Goal: Browse casually: Explore the website without a specific task or goal

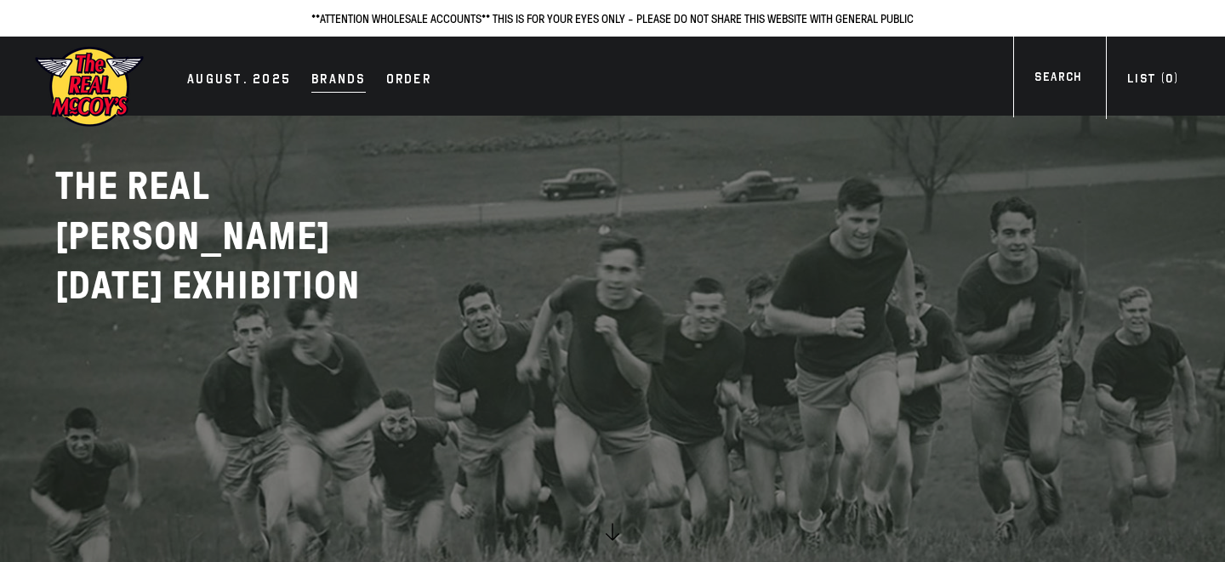
click at [320, 79] on div "Brands" at bounding box center [338, 81] width 54 height 24
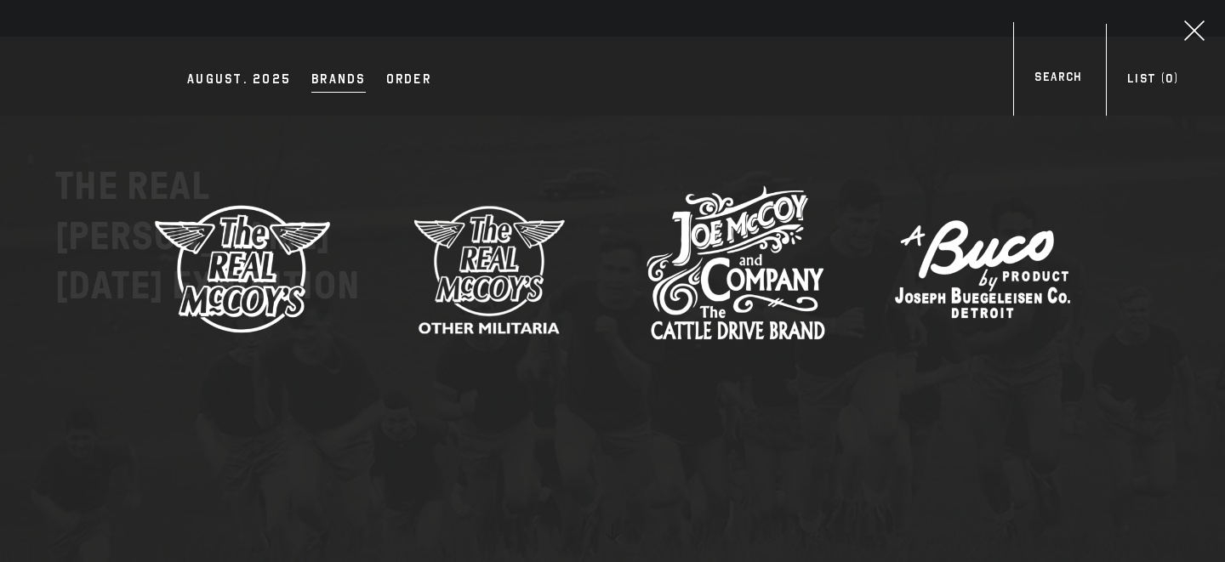
click at [446, 284] on img at bounding box center [489, 268] width 179 height 179
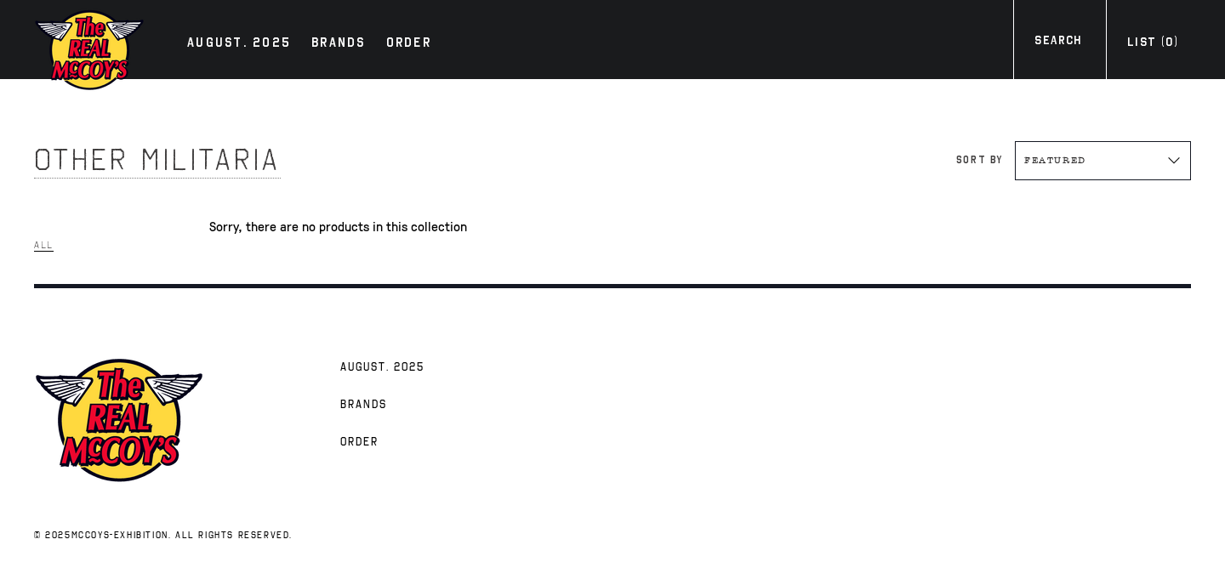
scroll to position [13, 0]
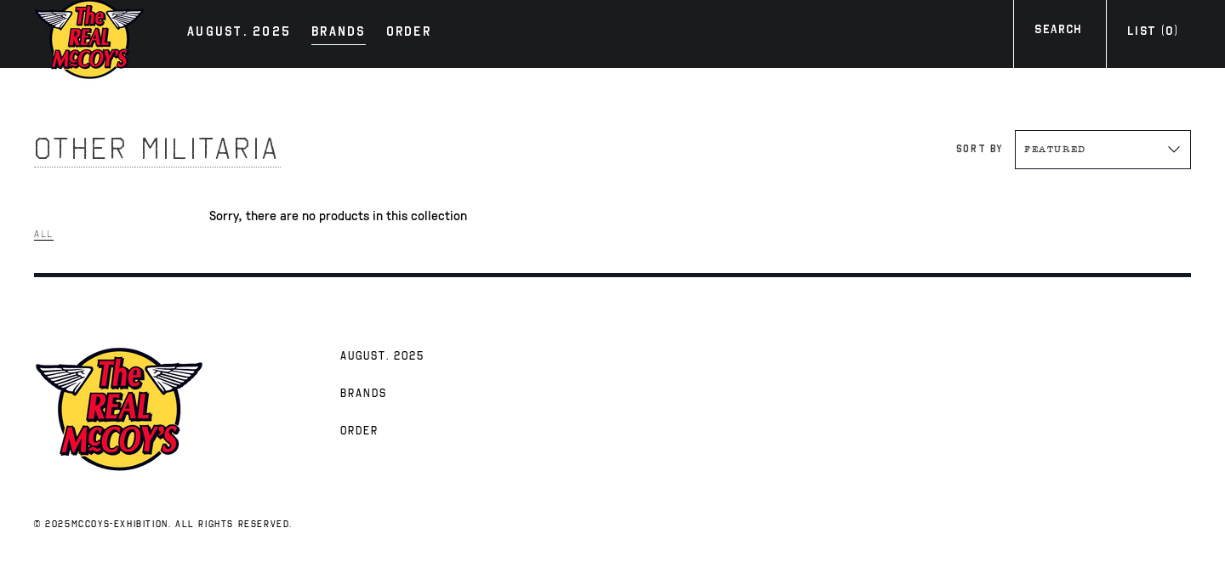
click at [313, 36] on div "Brands" at bounding box center [338, 33] width 54 height 24
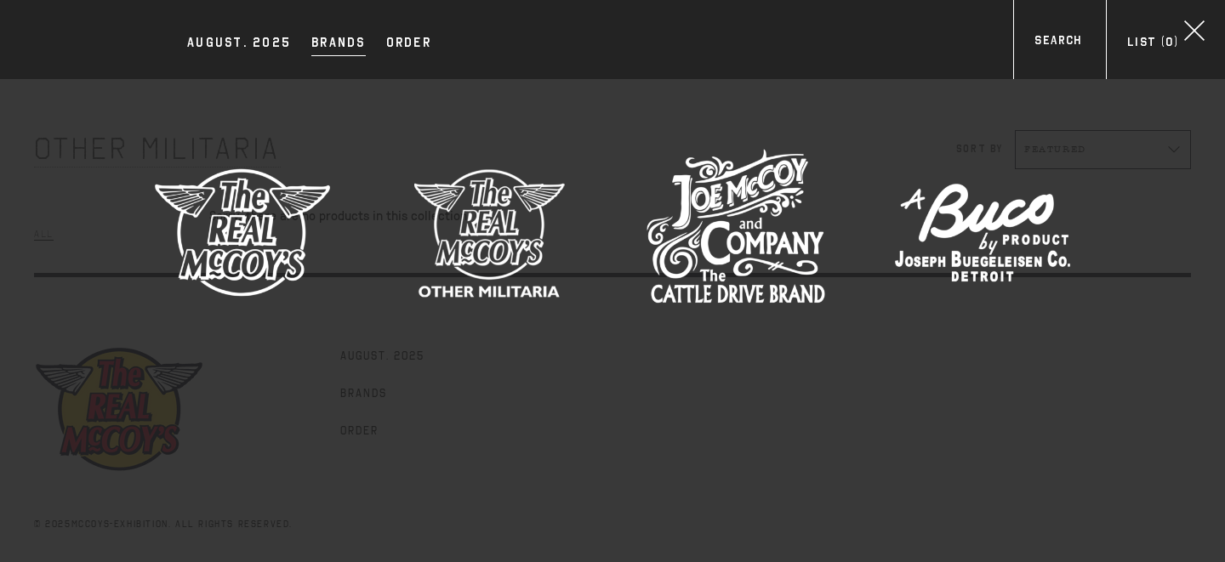
click at [286, 205] on img at bounding box center [242, 232] width 179 height 179
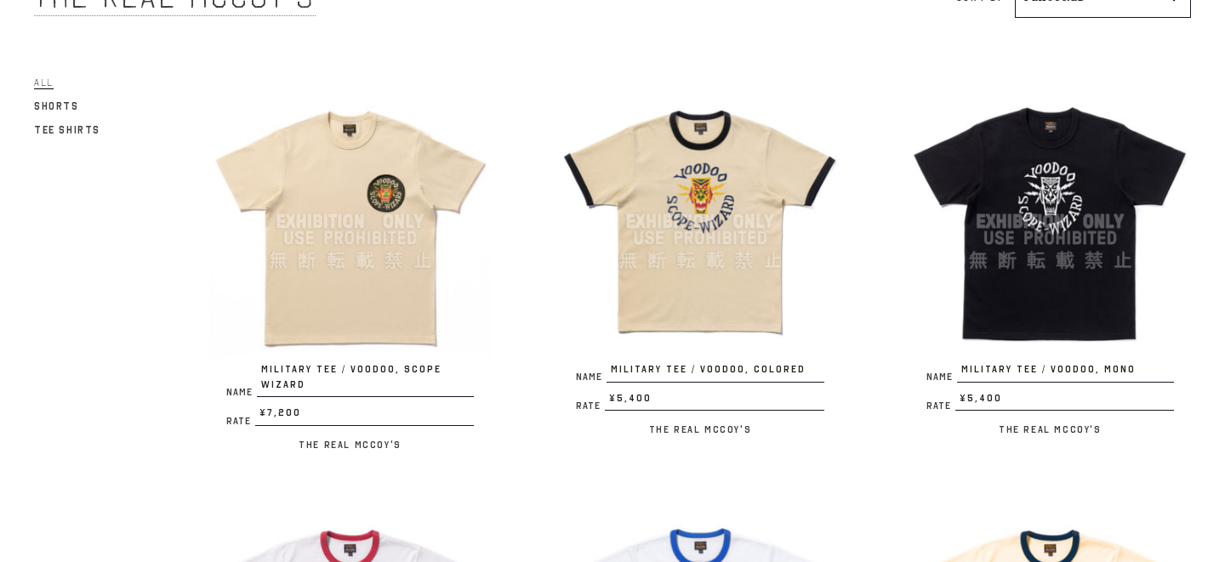
scroll to position [158, 0]
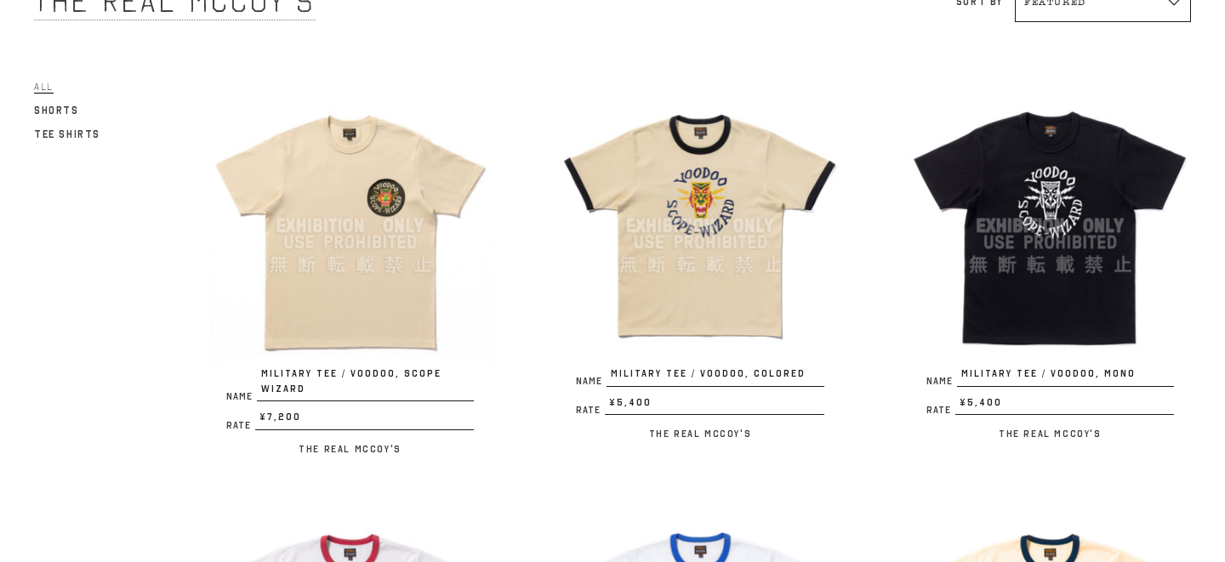
click at [663, 269] on img at bounding box center [699, 225] width 281 height 281
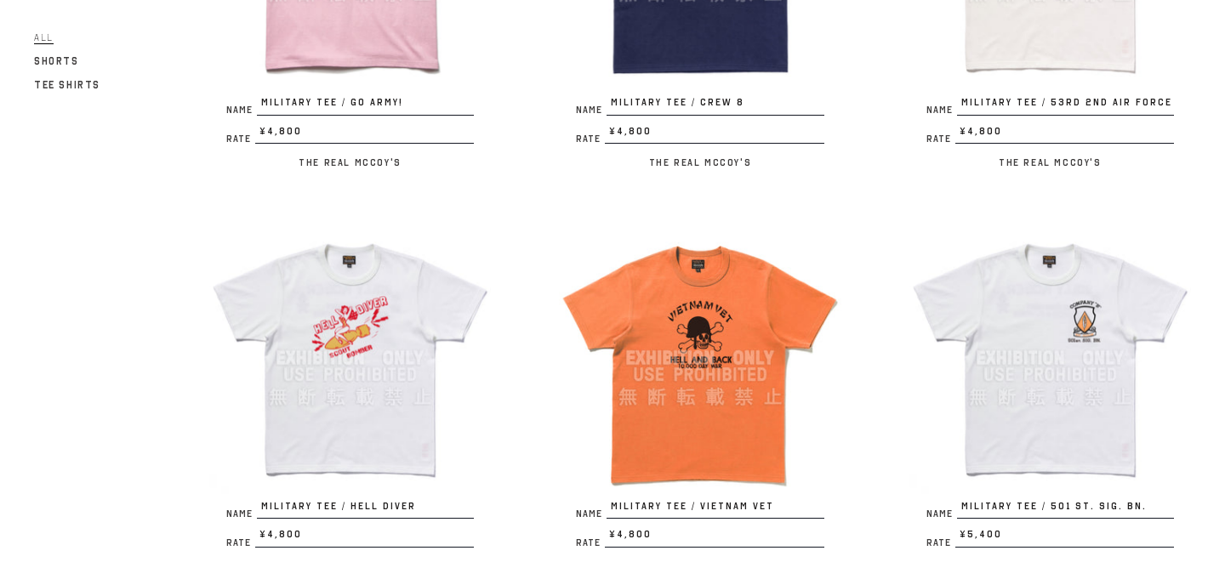
scroll to position [1818, 0]
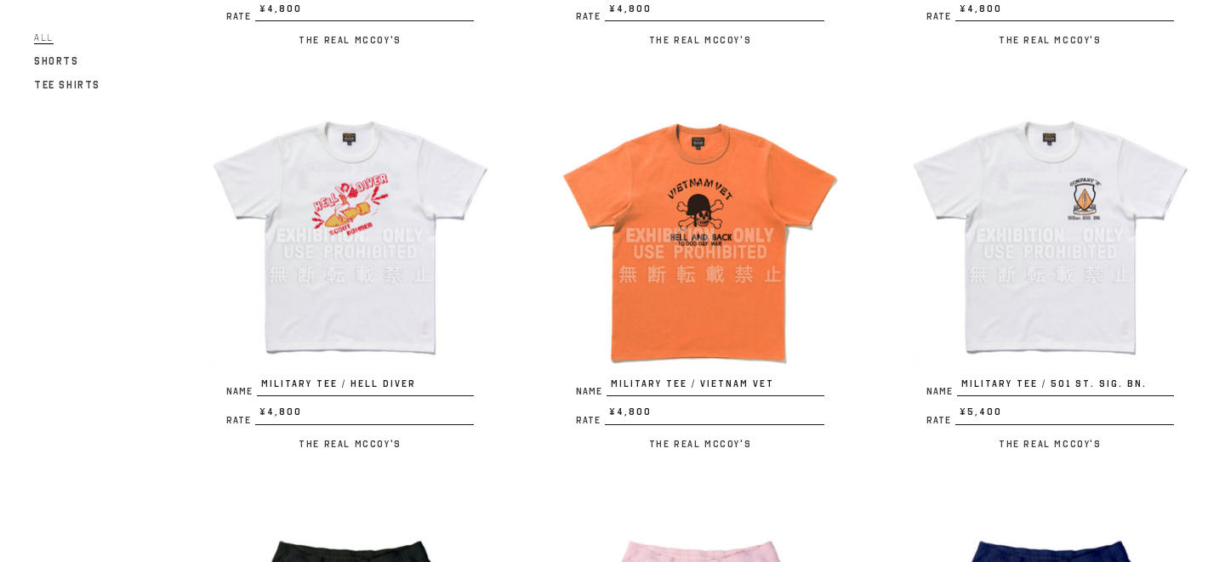
click at [695, 327] on img at bounding box center [699, 234] width 281 height 281
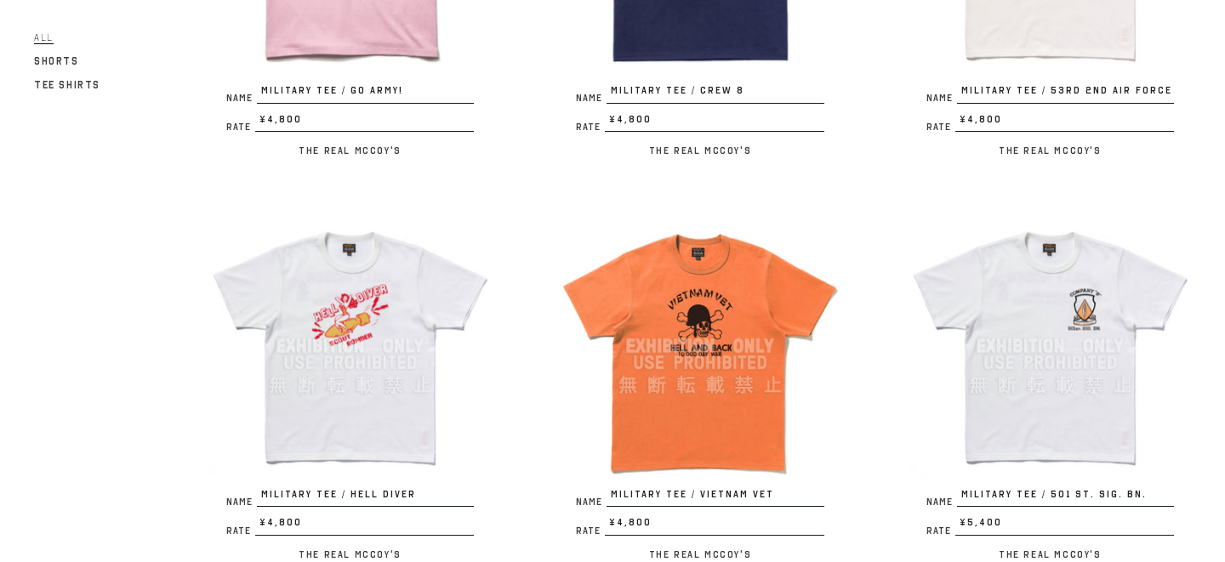
scroll to position [1712, 0]
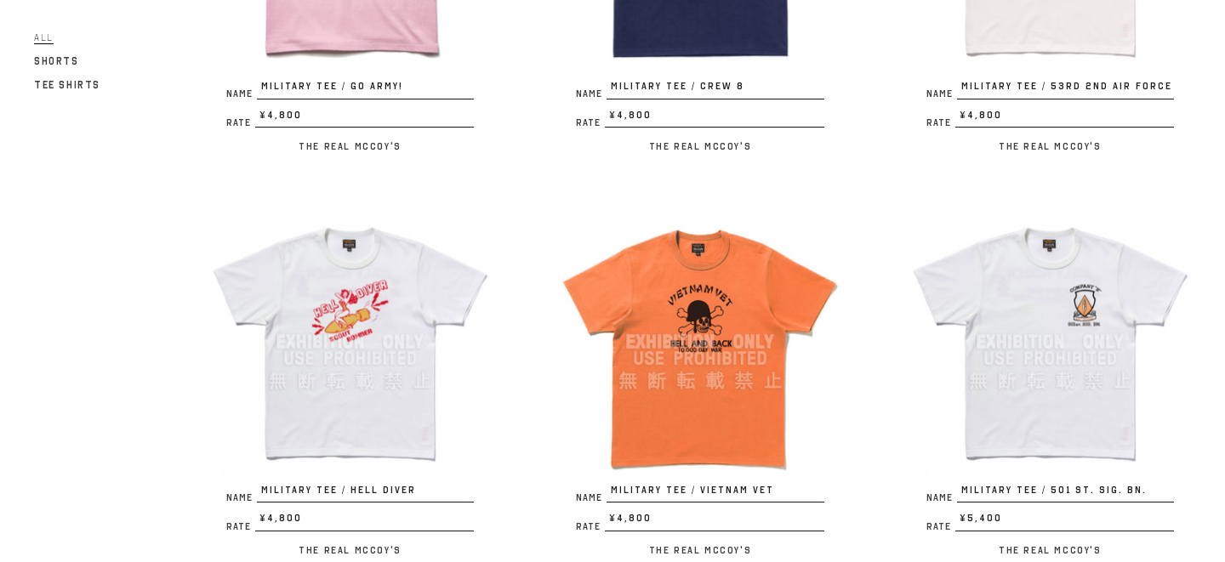
click at [343, 337] on img at bounding box center [349, 341] width 281 height 281
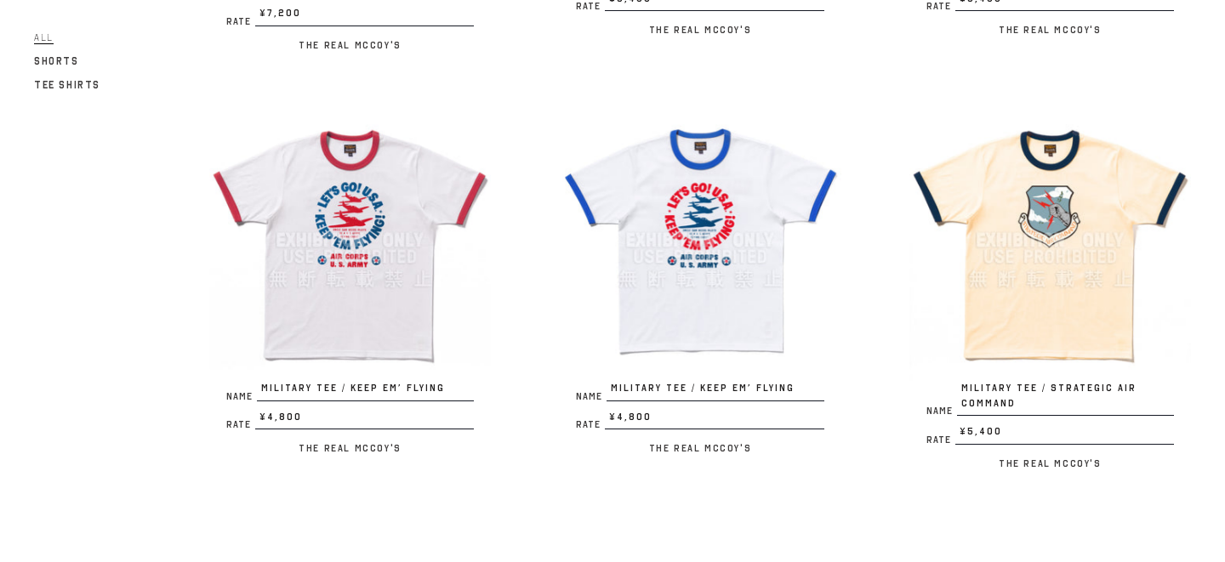
scroll to position [576, 0]
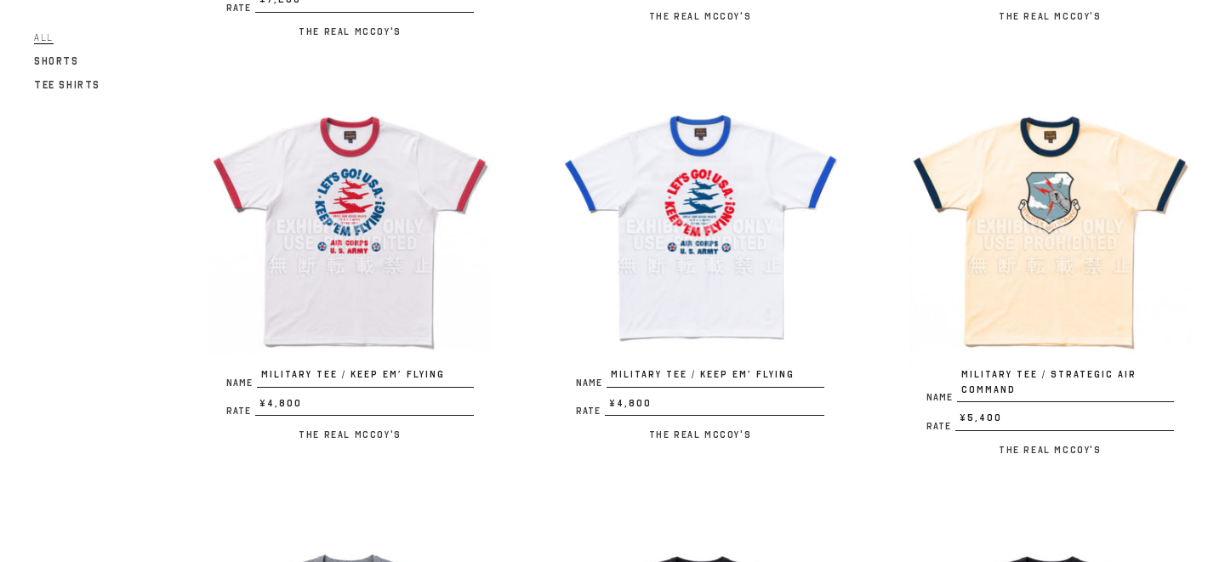
click at [996, 202] on img at bounding box center [1049, 226] width 281 height 281
click at [980, 190] on img at bounding box center [1049, 226] width 281 height 281
click at [297, 308] on img at bounding box center [349, 226] width 281 height 281
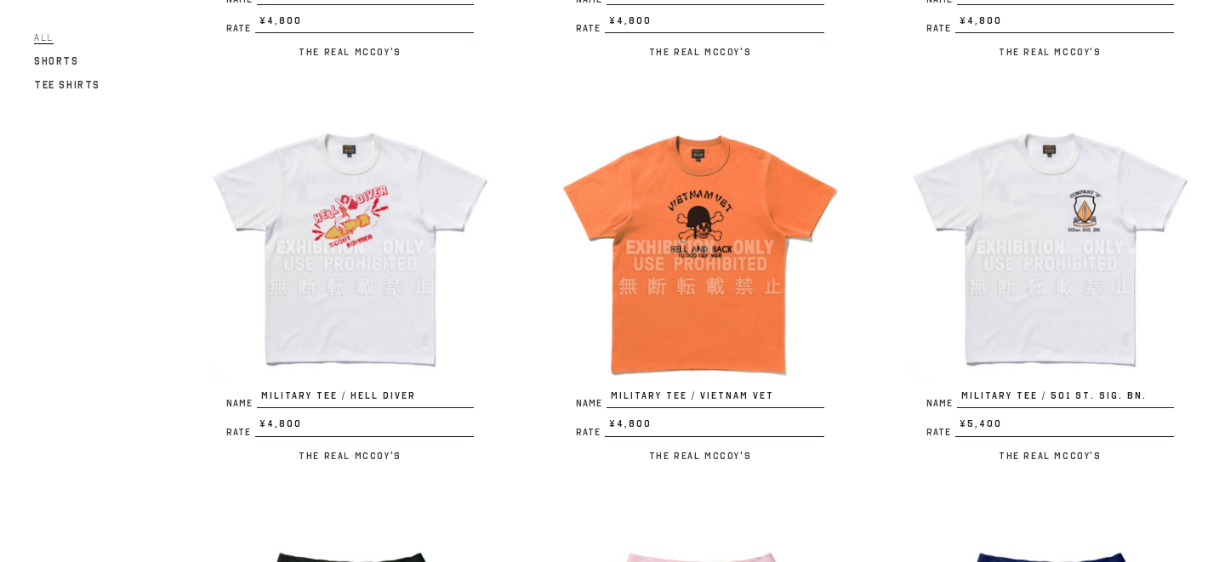
scroll to position [1811, 0]
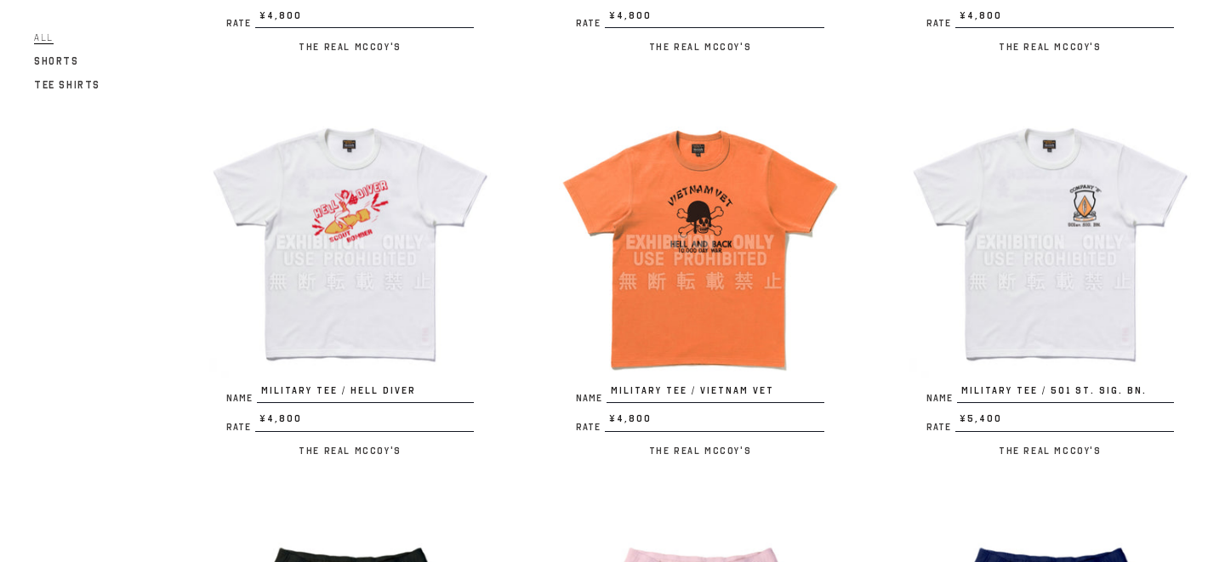
click at [331, 285] on img at bounding box center [349, 241] width 281 height 281
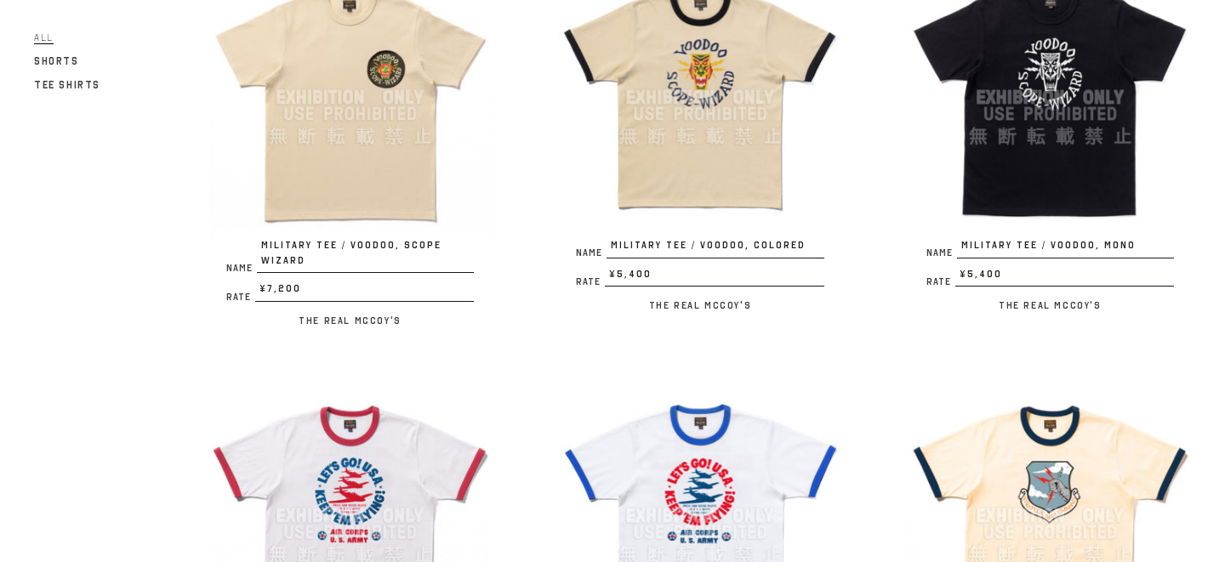
scroll to position [88, 0]
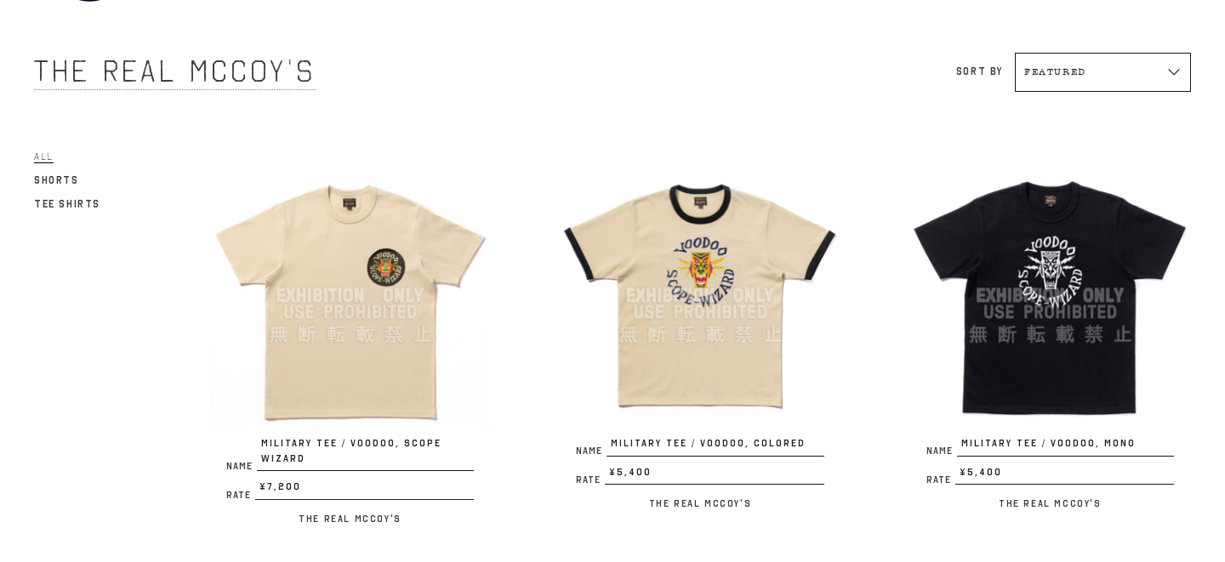
click at [147, 77] on span "The Real McCoy's" at bounding box center [174, 71] width 281 height 37
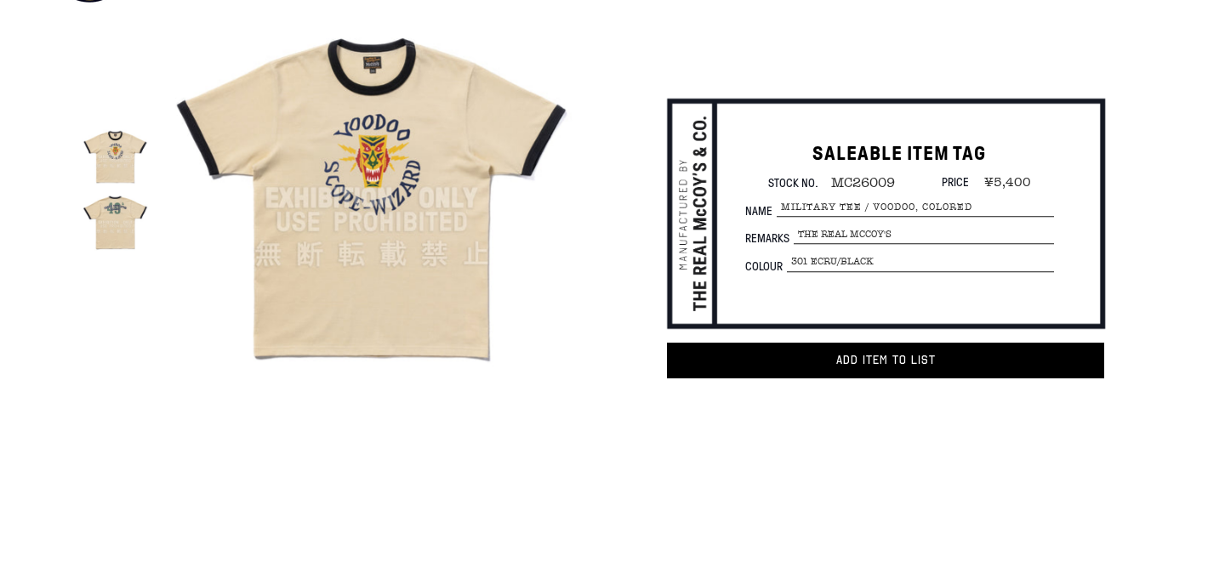
scroll to position [91, 0]
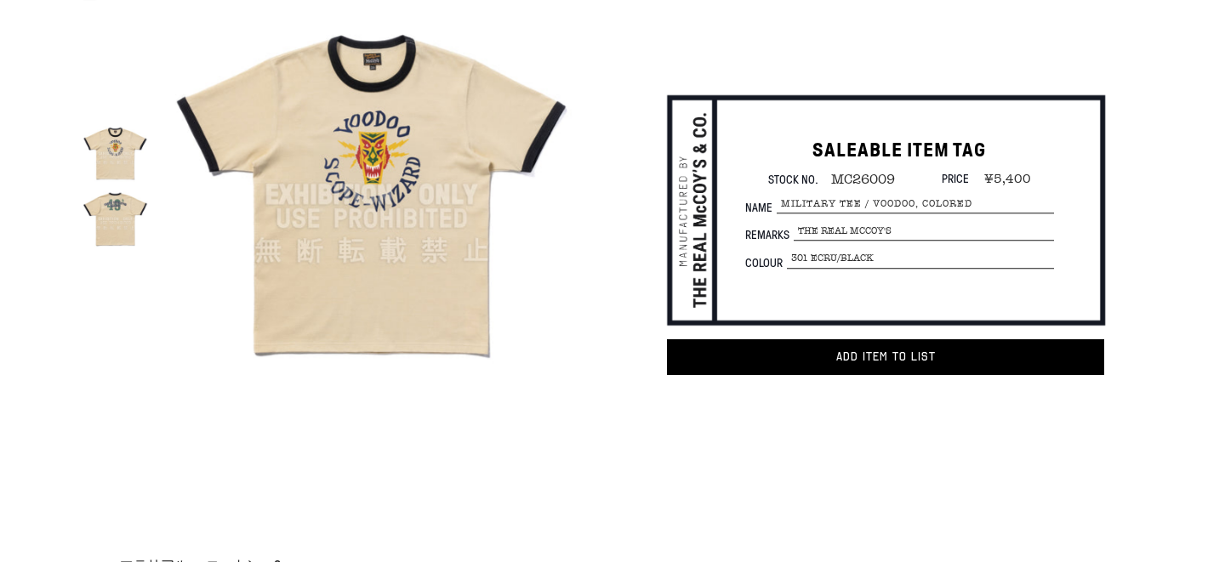
click at [116, 212] on img at bounding box center [114, 218] width 65 height 65
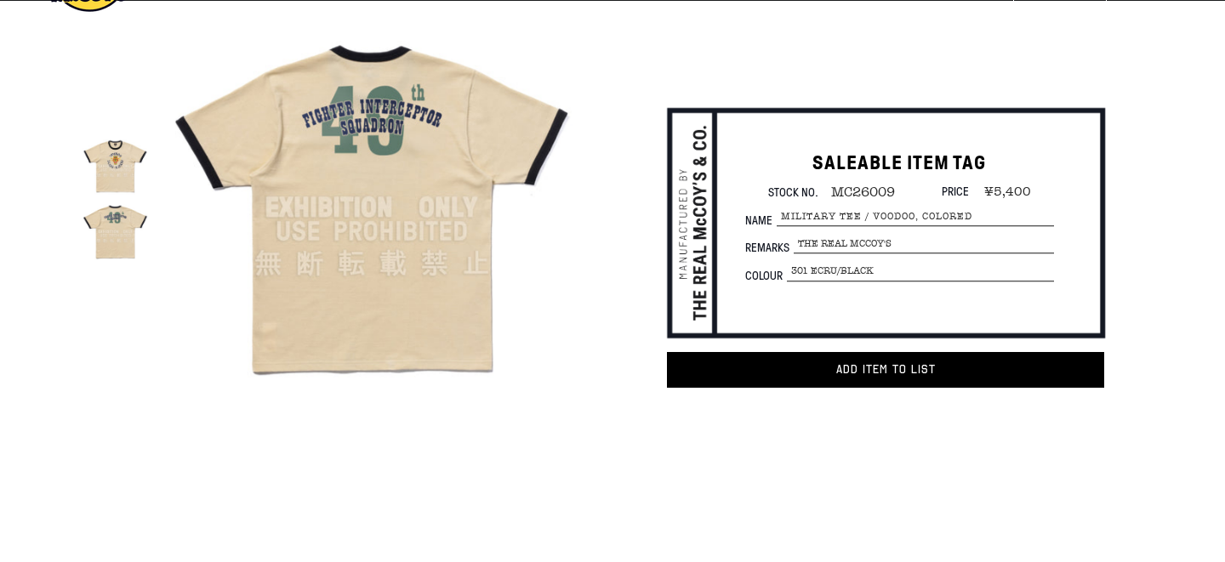
scroll to position [87, 0]
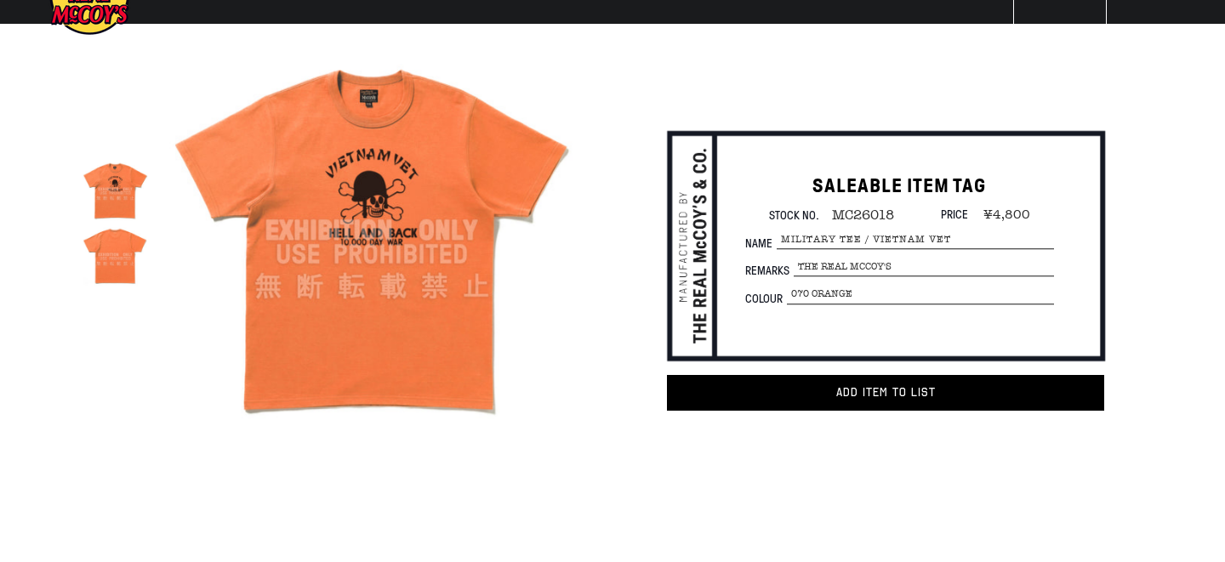
scroll to position [43, 0]
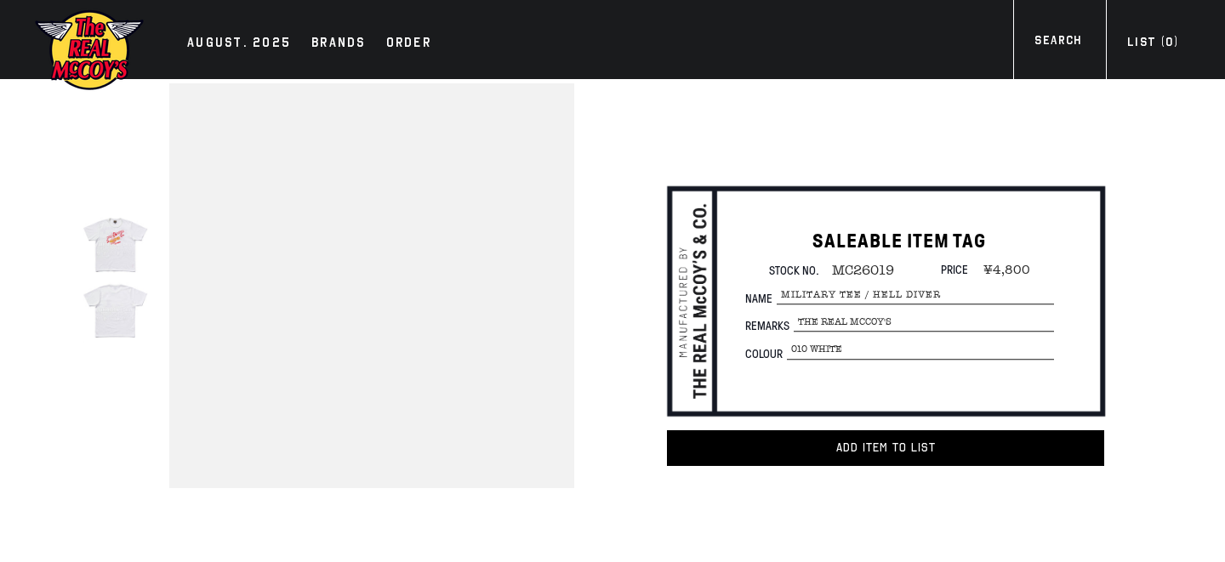
scroll to position [7, 0]
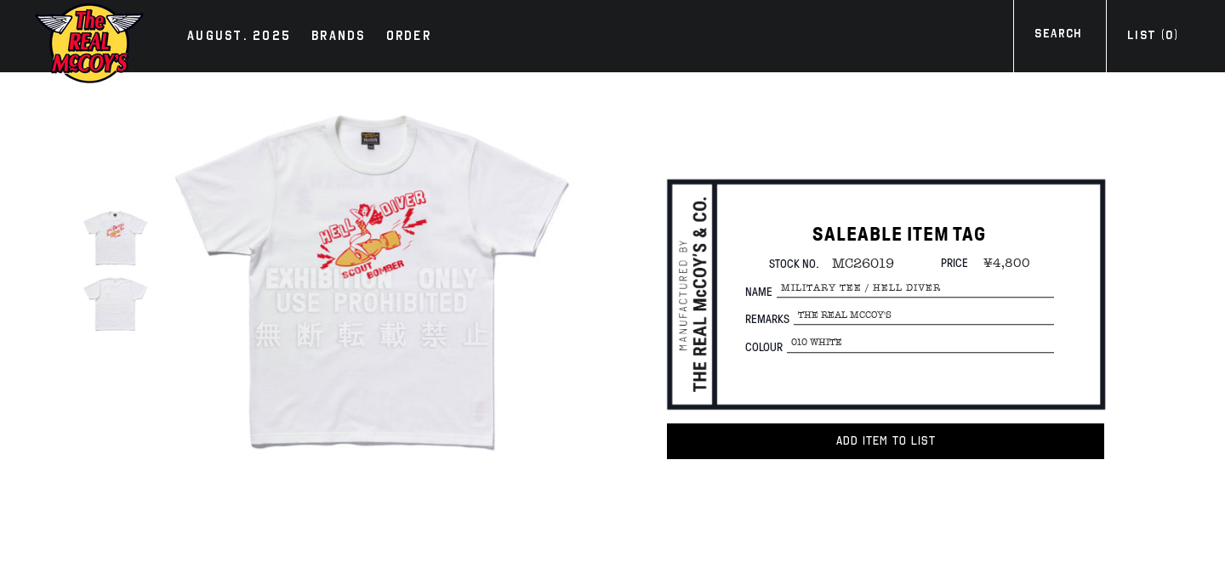
click at [104, 324] on img at bounding box center [114, 302] width 65 height 65
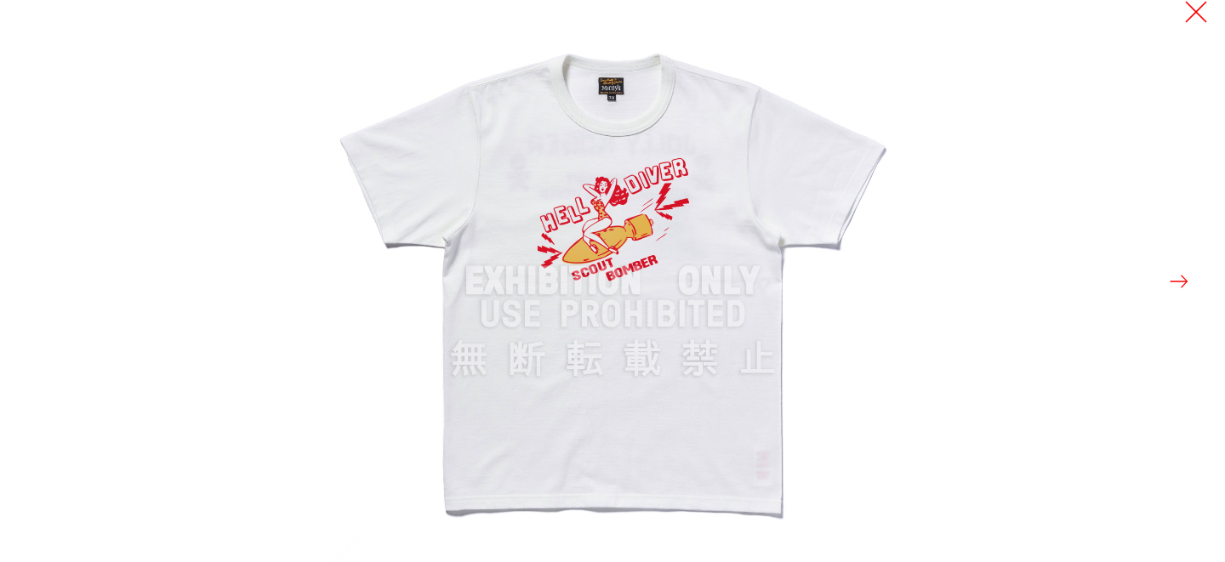
click at [1197, 9] on button at bounding box center [1196, 12] width 24 height 24
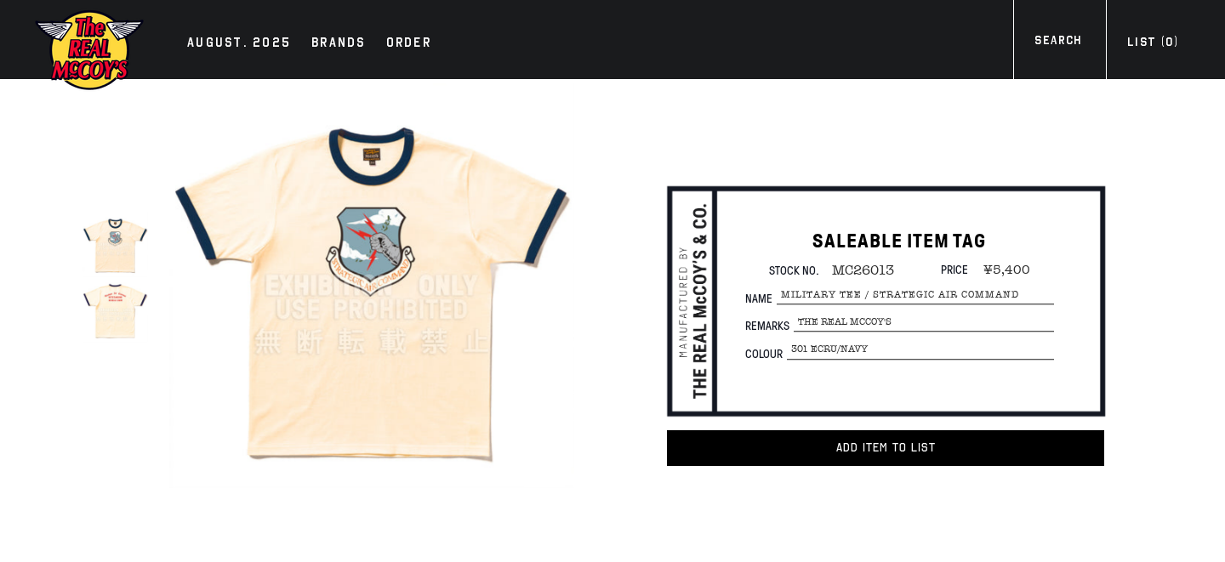
click at [117, 315] on img at bounding box center [114, 309] width 65 height 65
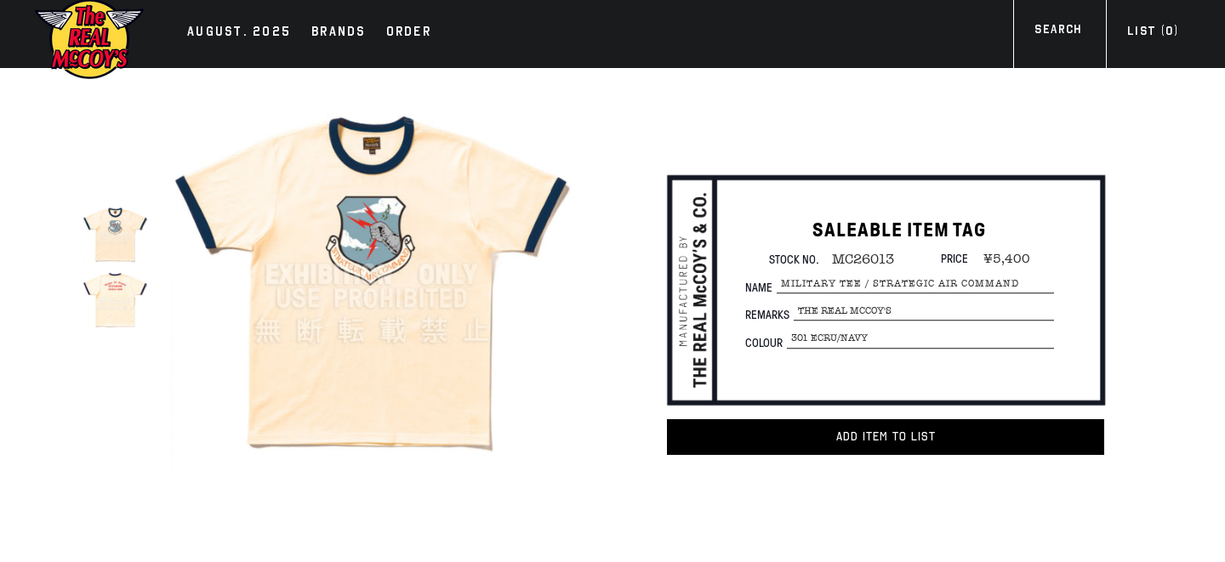
scroll to position [12, 0]
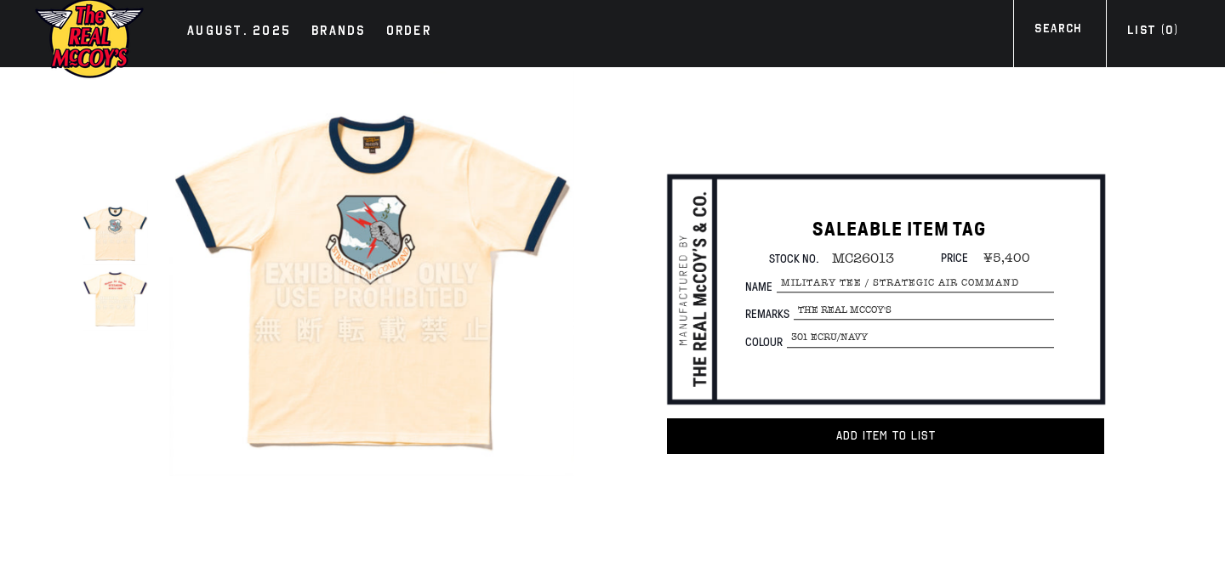
click at [92, 326] on img at bounding box center [114, 297] width 65 height 65
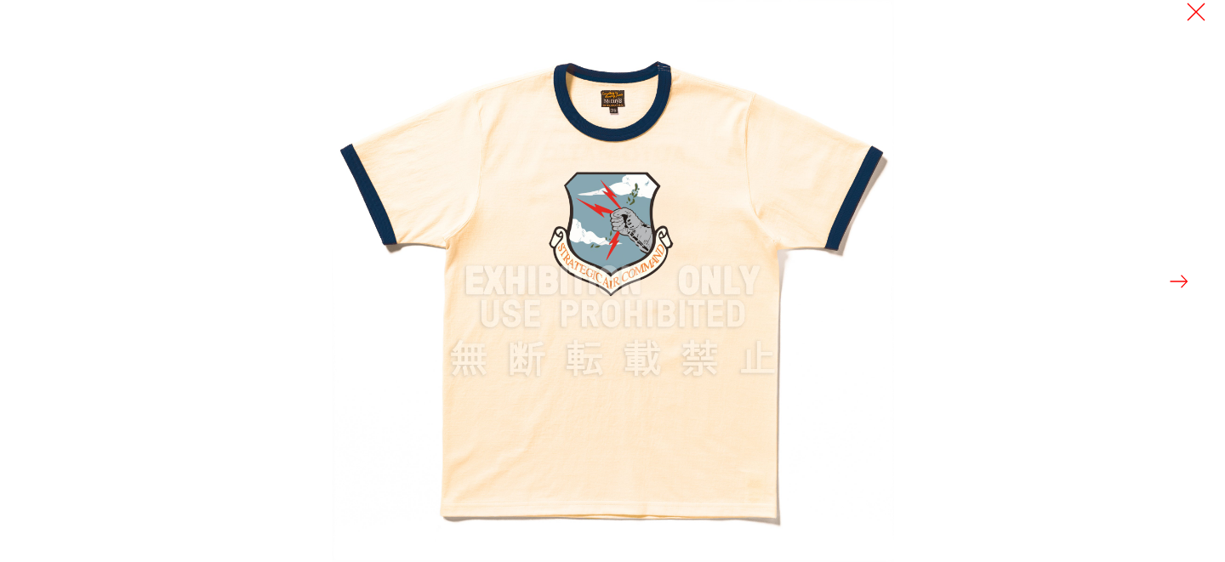
click at [1182, 284] on button at bounding box center [1179, 282] width 24 height 24
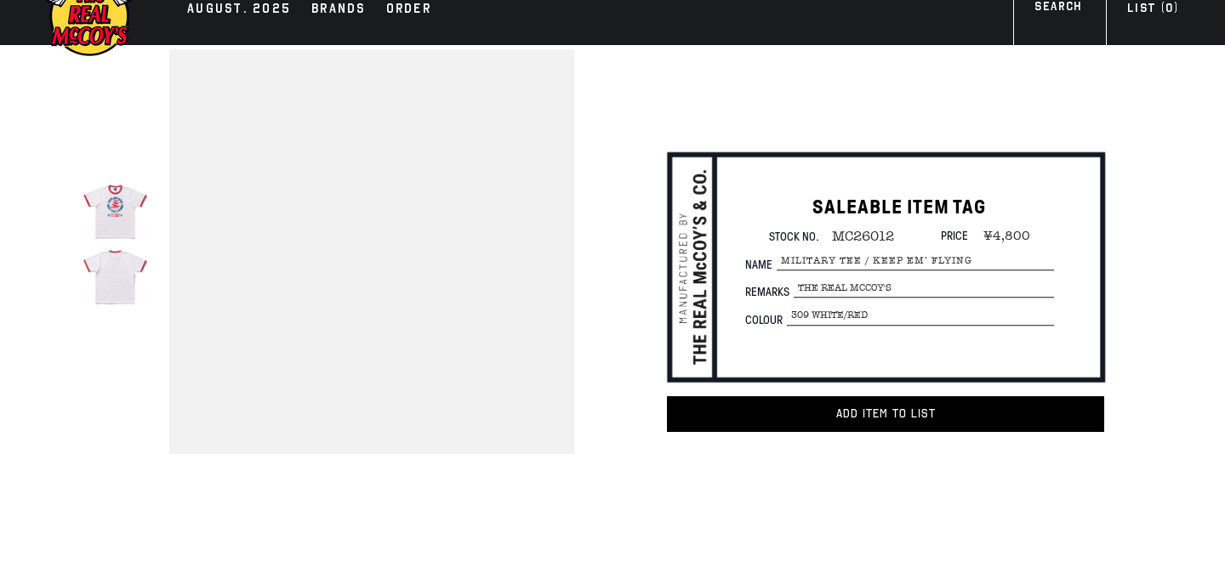
scroll to position [33, 0]
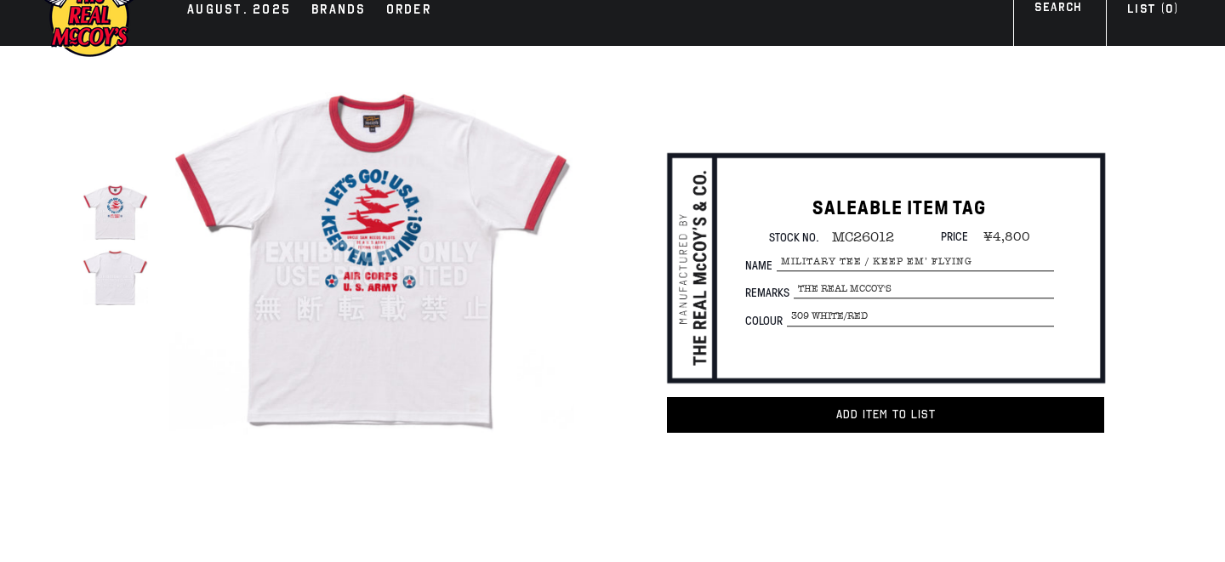
click at [154, 267] on div at bounding box center [123, 252] width 82 height 413
click at [423, 242] on img at bounding box center [371, 252] width 405 height 405
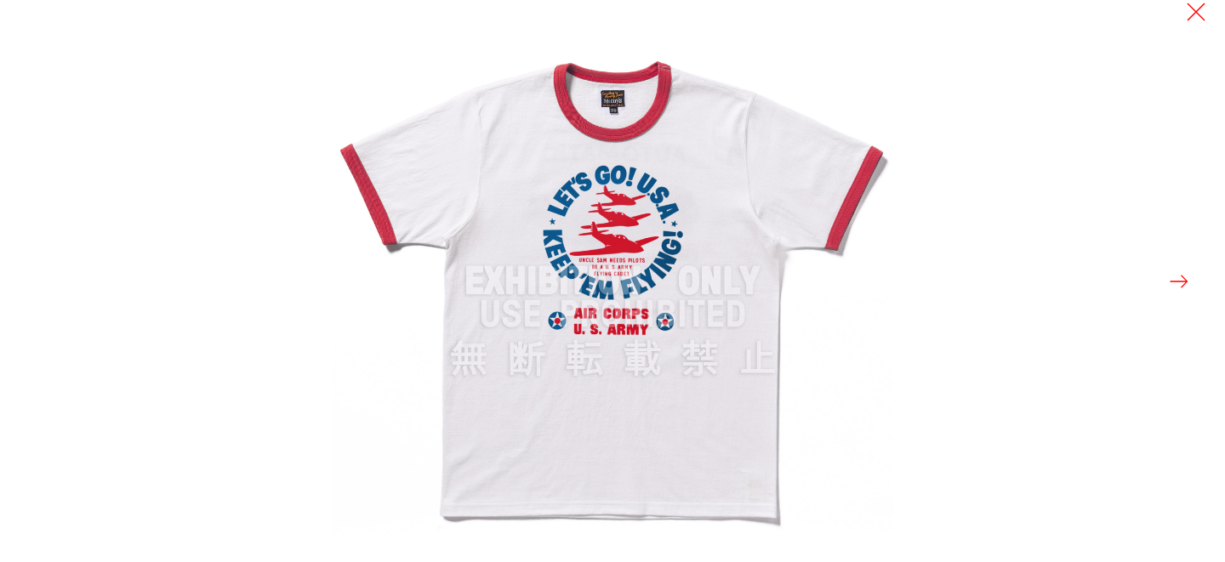
click at [1170, 282] on button at bounding box center [1179, 282] width 24 height 24
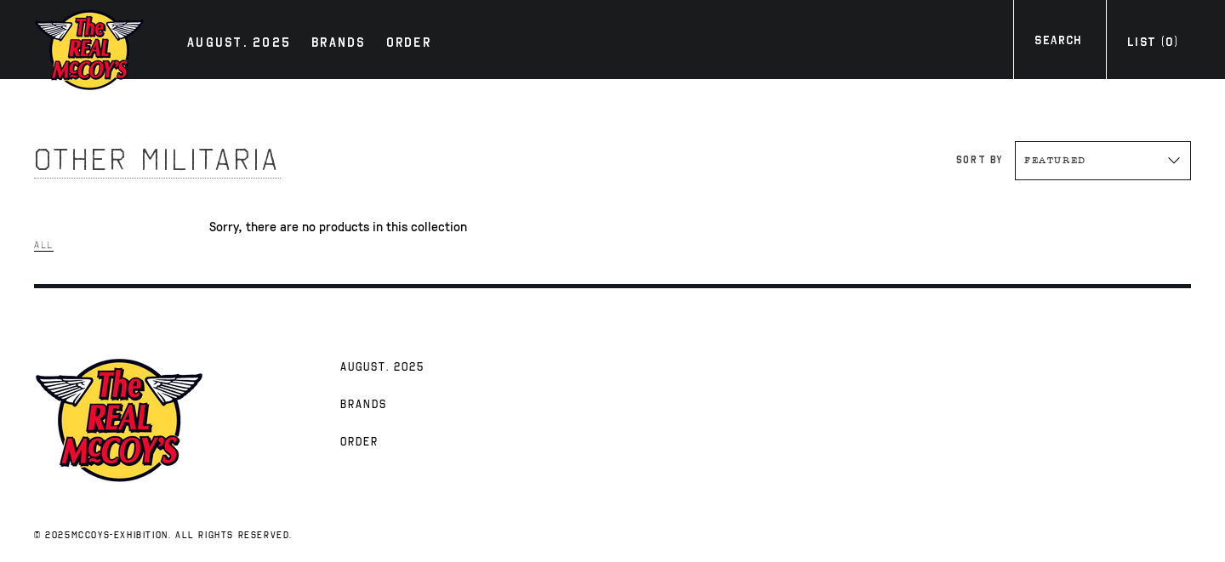
scroll to position [13, 0]
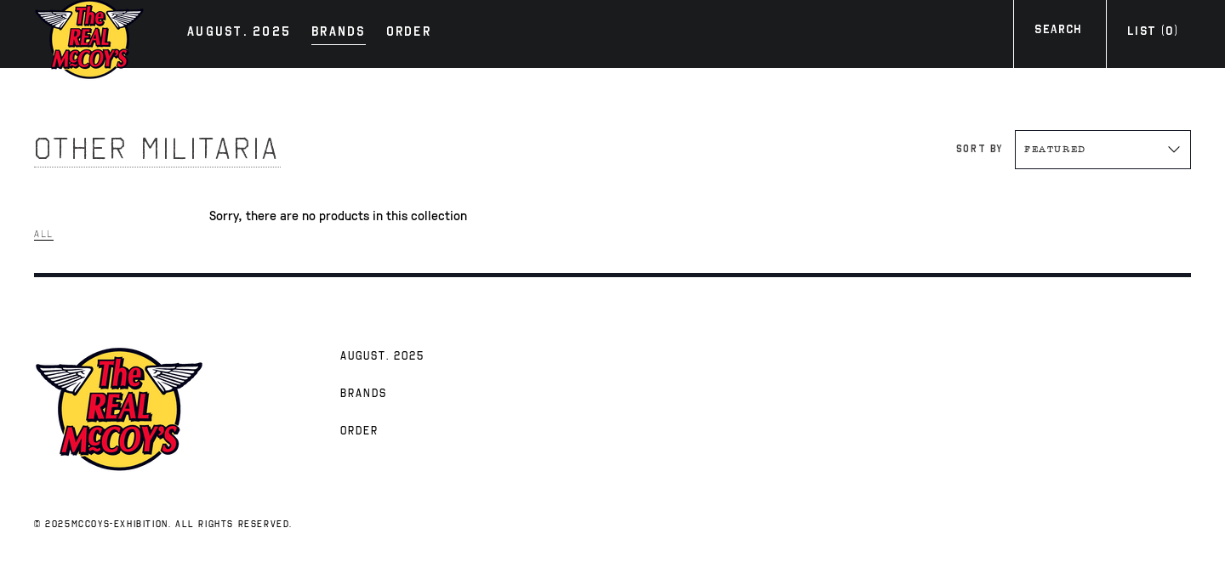
click at [336, 25] on div "Brands" at bounding box center [338, 33] width 54 height 24
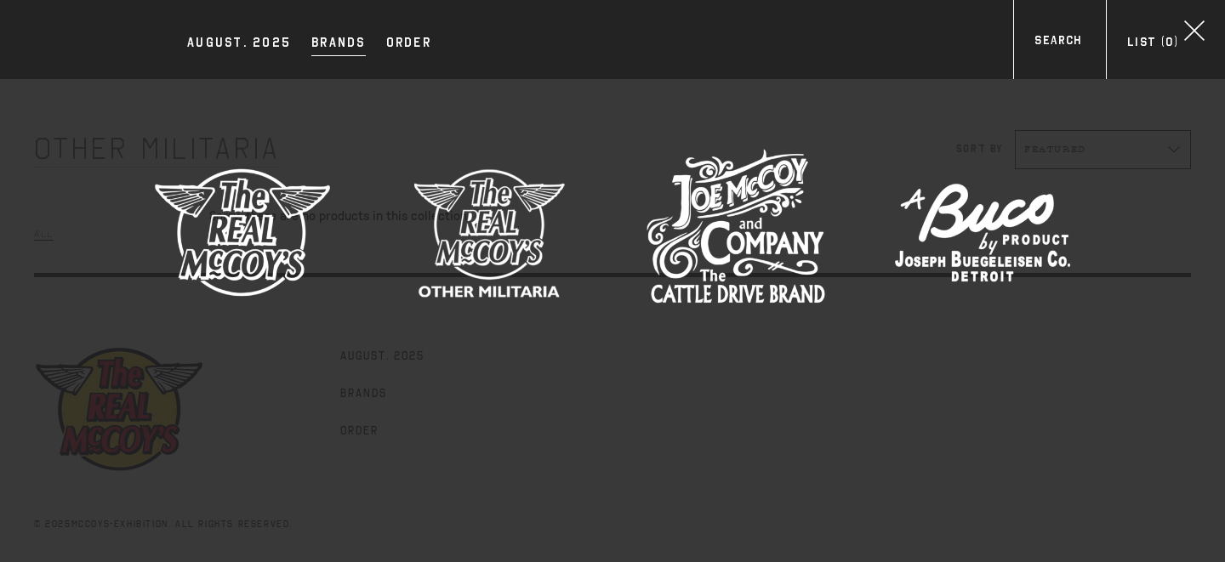
click at [693, 256] on img at bounding box center [735, 232] width 179 height 179
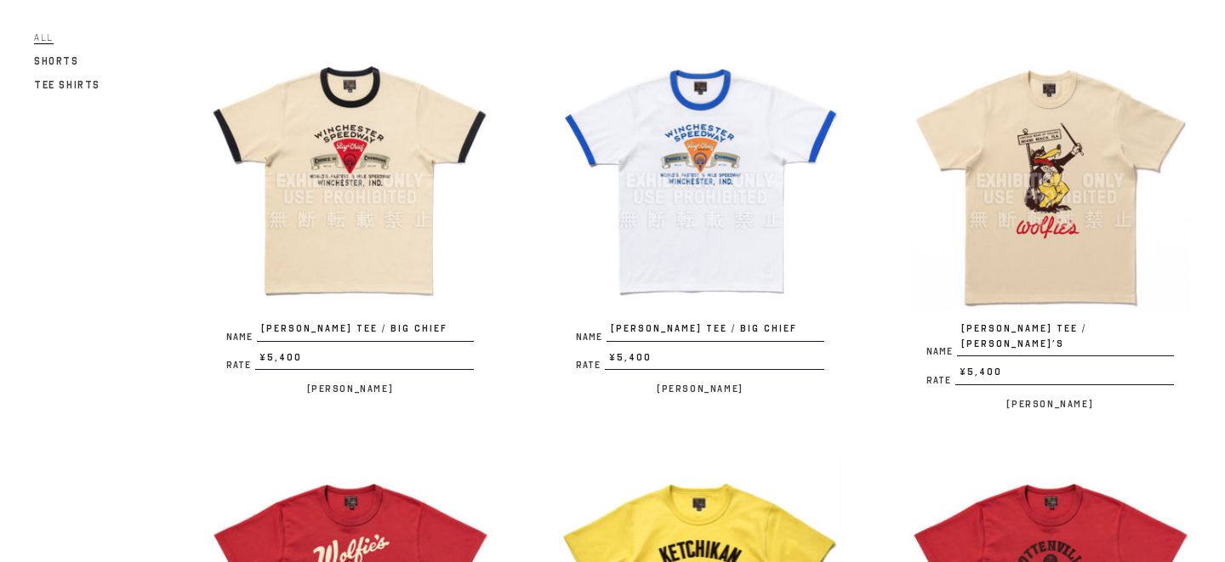
scroll to position [1012, 0]
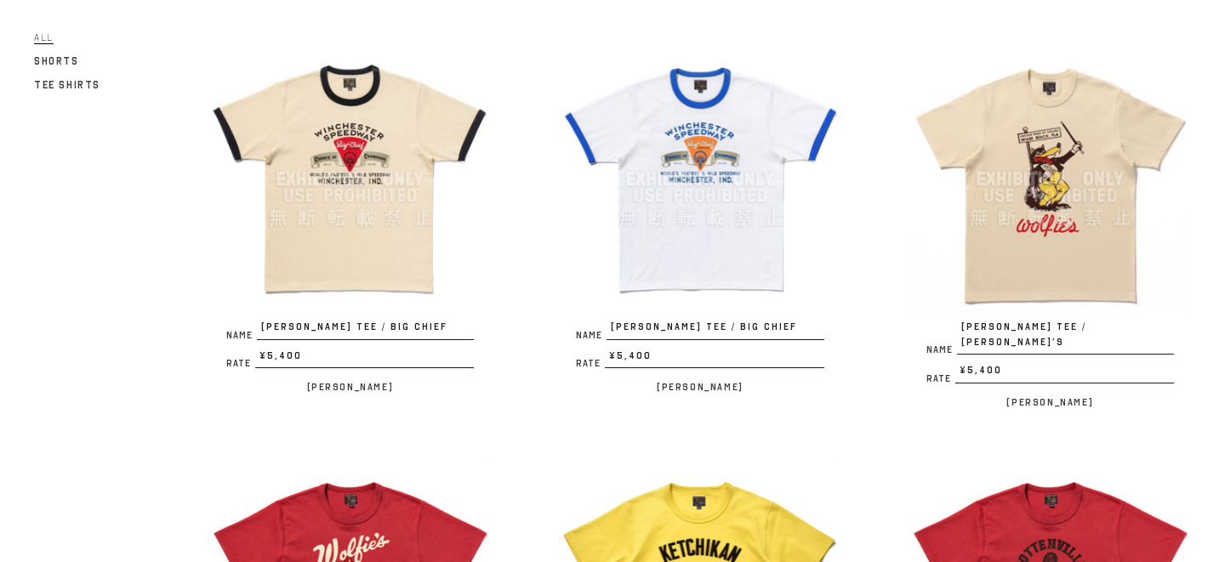
click at [422, 108] on img at bounding box center [349, 178] width 281 height 281
click at [1033, 209] on img at bounding box center [1049, 178] width 281 height 281
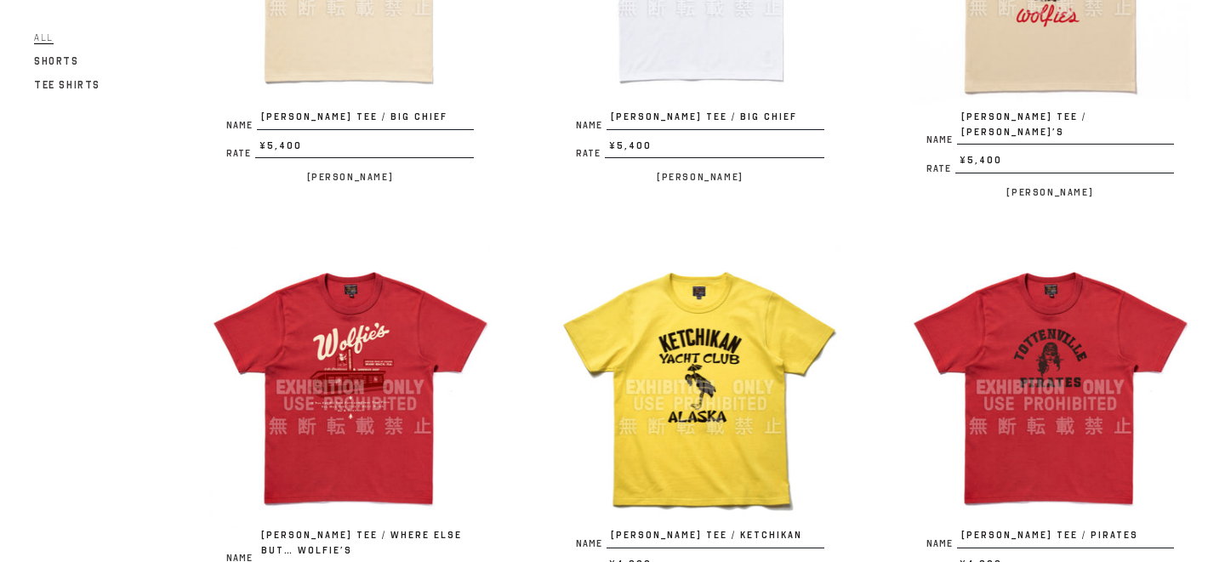
scroll to position [1219, 0]
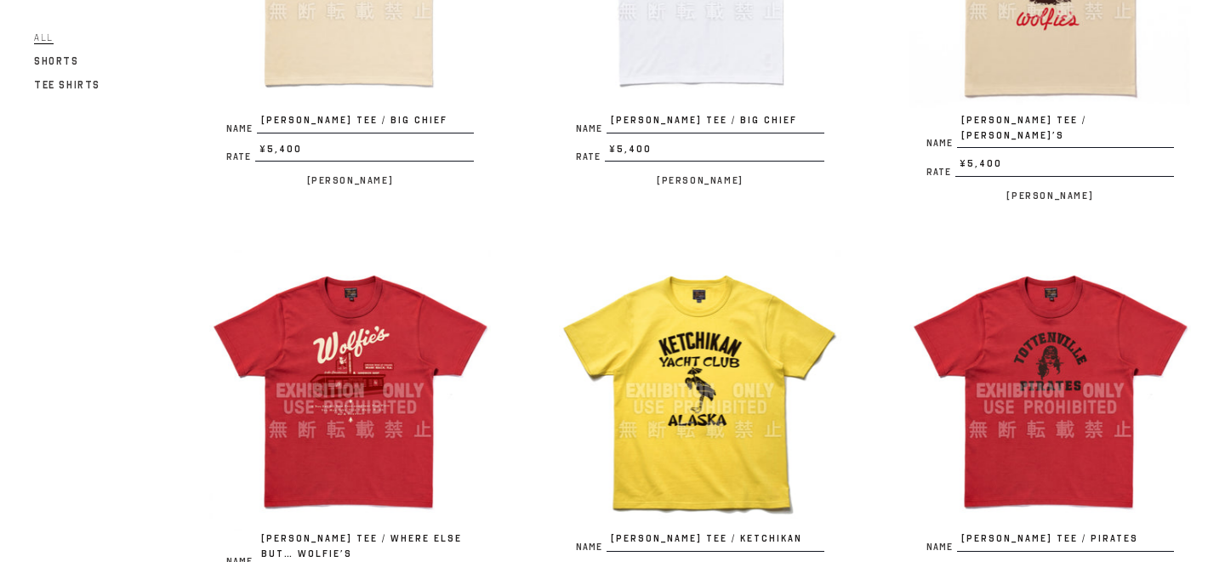
click at [344, 372] on img at bounding box center [349, 390] width 281 height 281
click at [685, 344] on img at bounding box center [699, 390] width 281 height 281
click at [1051, 299] on img at bounding box center [1049, 390] width 281 height 281
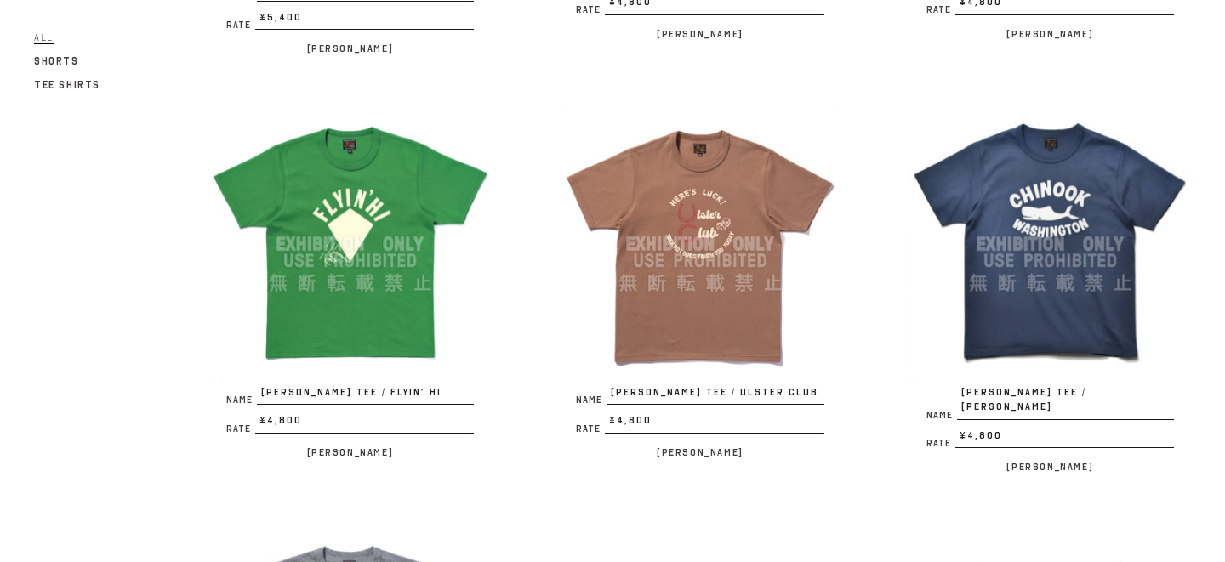
scroll to position [1788, 0]
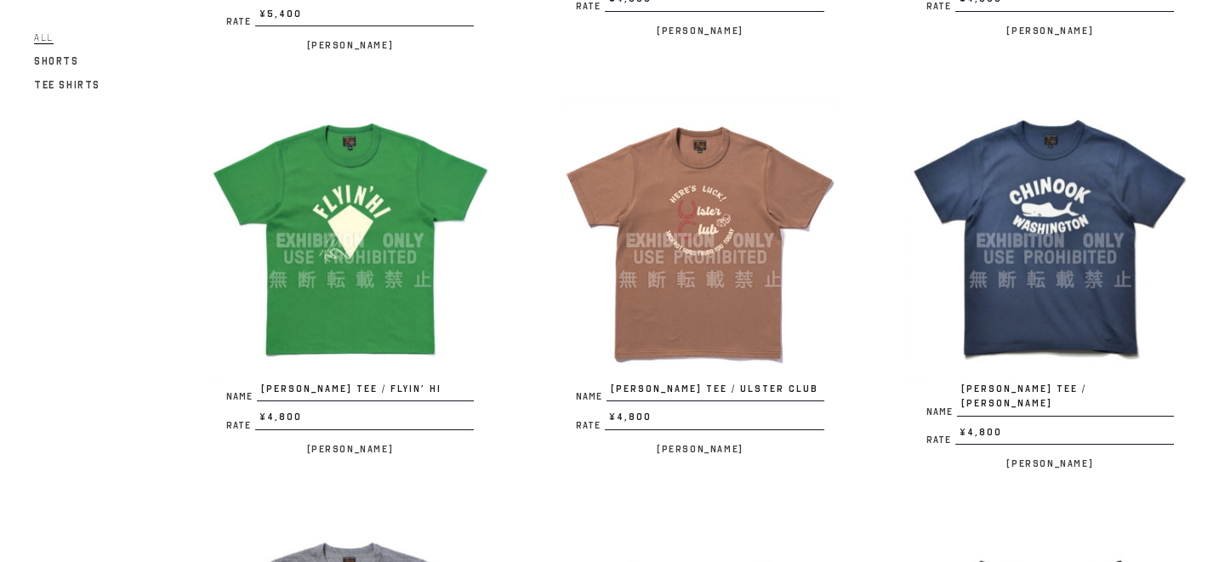
click at [306, 302] on img at bounding box center [349, 239] width 281 height 281
click at [676, 316] on img at bounding box center [699, 239] width 281 height 281
click at [1066, 270] on img at bounding box center [1049, 239] width 281 height 281
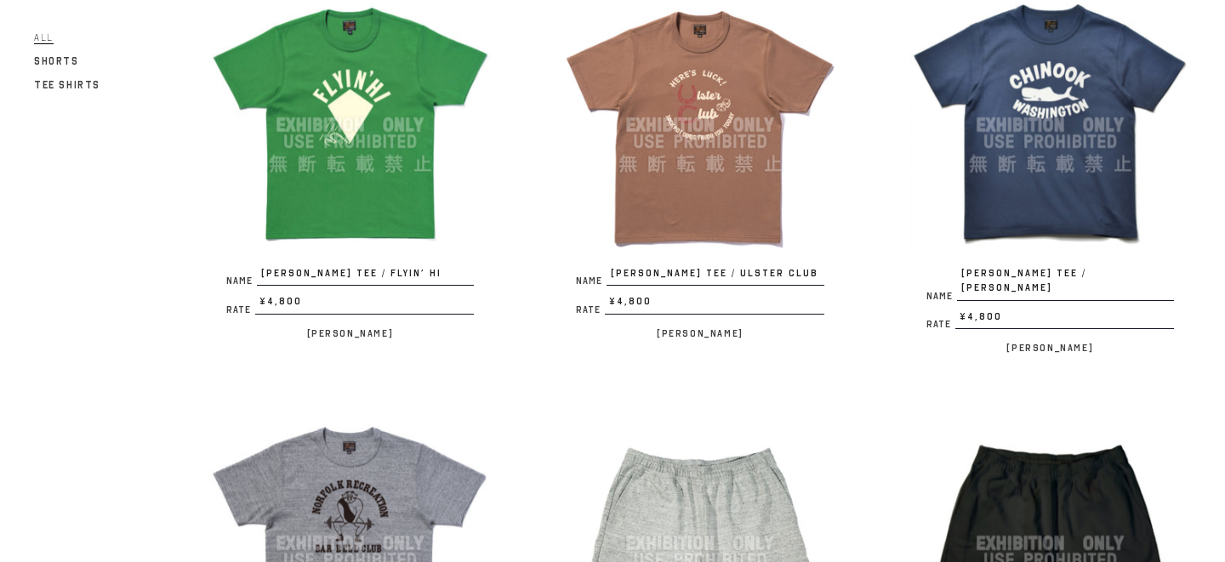
scroll to position [2141, 0]
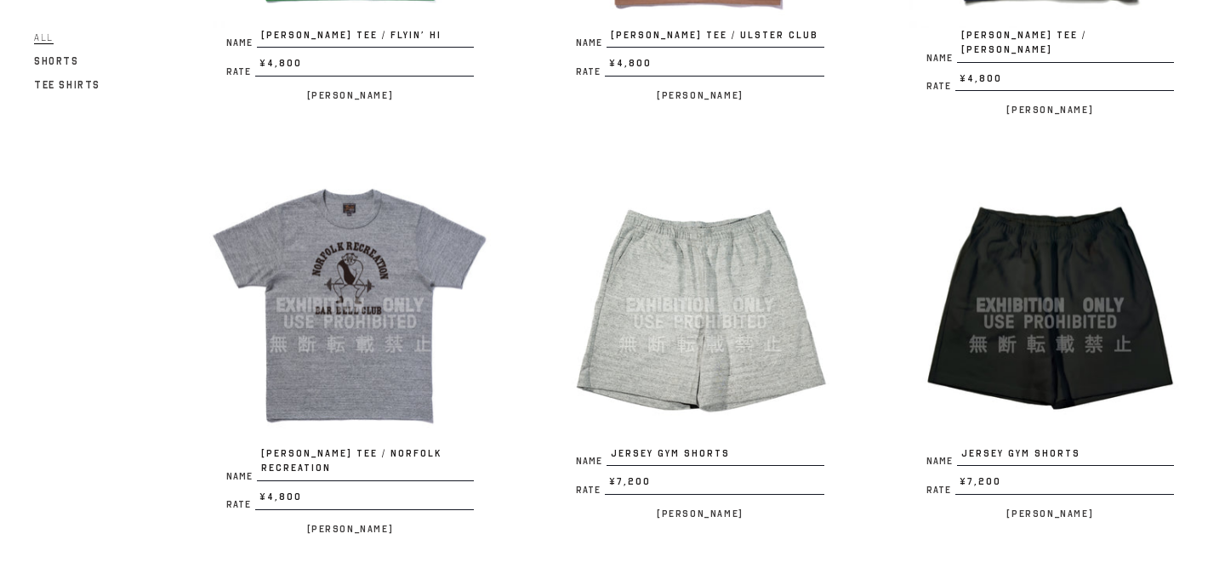
click at [342, 321] on img at bounding box center [349, 304] width 281 height 281
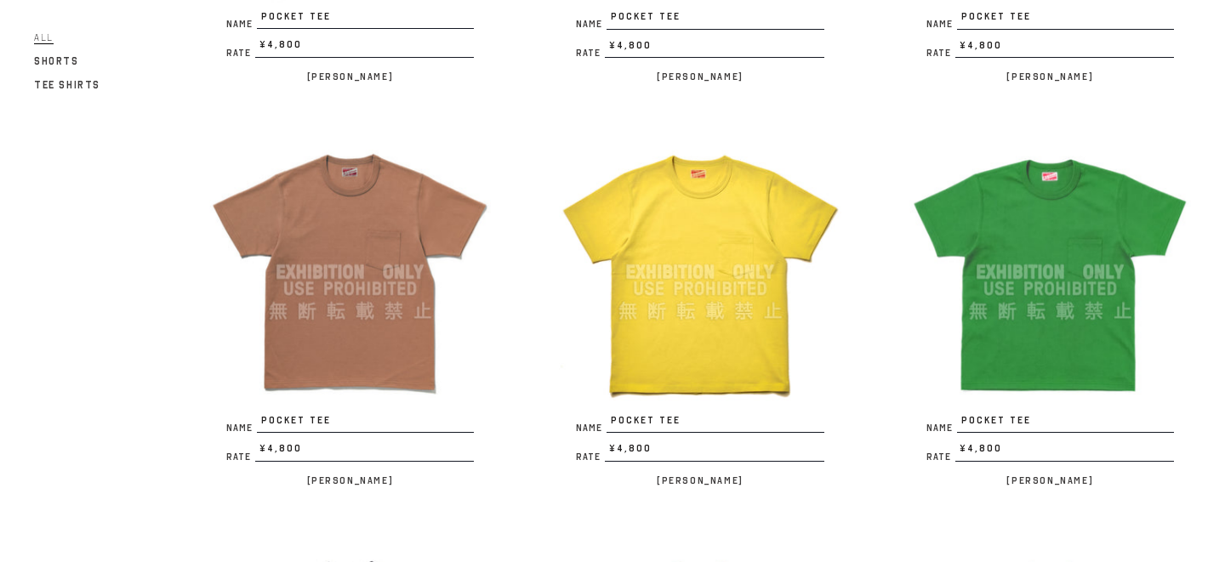
scroll to position [0, 0]
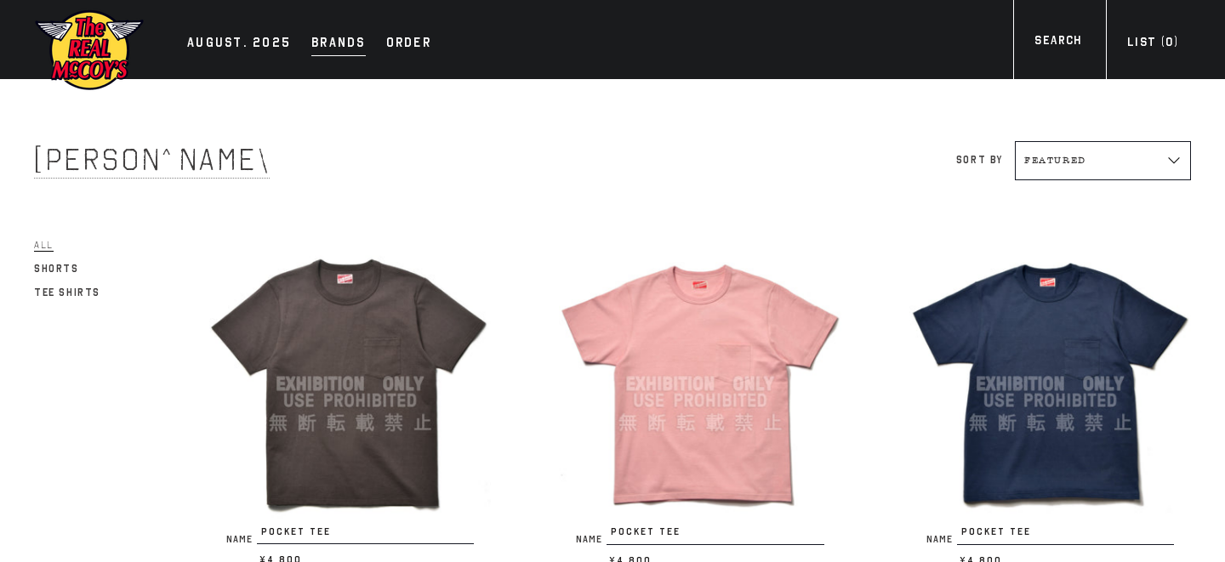
click at [324, 48] on div "Brands" at bounding box center [338, 44] width 54 height 24
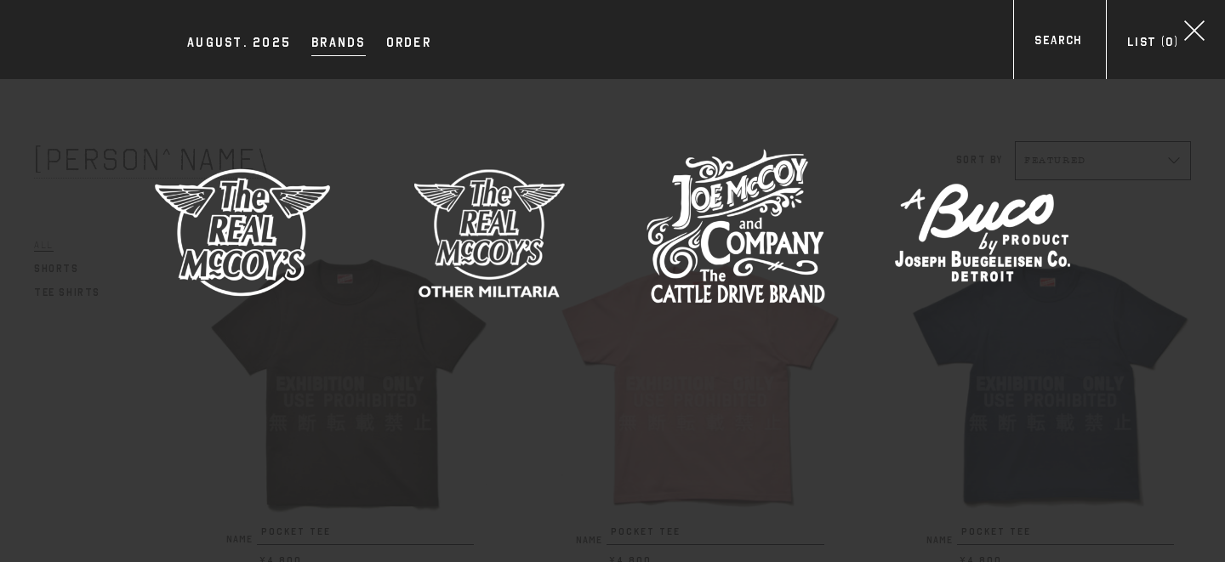
click at [933, 214] on img at bounding box center [982, 232] width 179 height 179
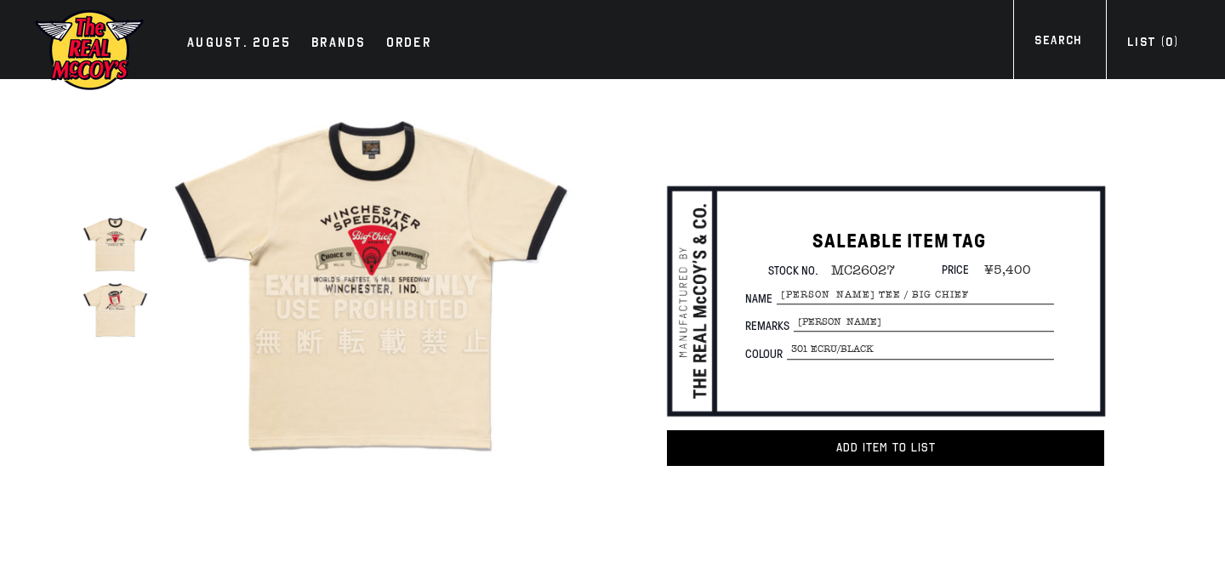
click at [119, 308] on img at bounding box center [114, 309] width 65 height 65
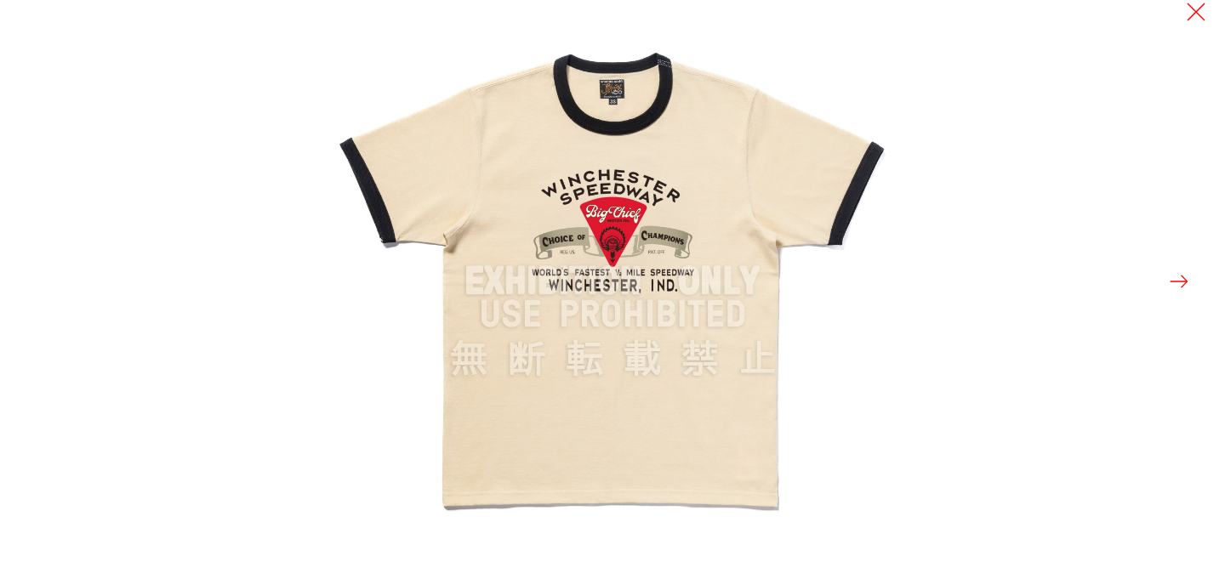
click at [1180, 285] on button at bounding box center [1179, 282] width 24 height 24
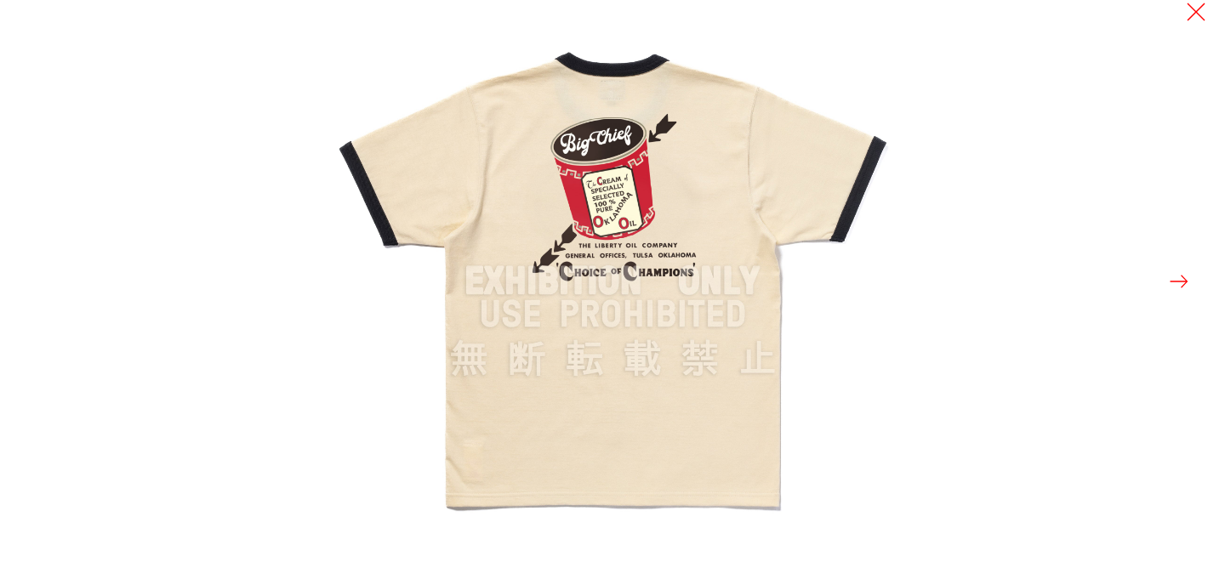
click at [1183, 279] on button at bounding box center [1179, 282] width 24 height 24
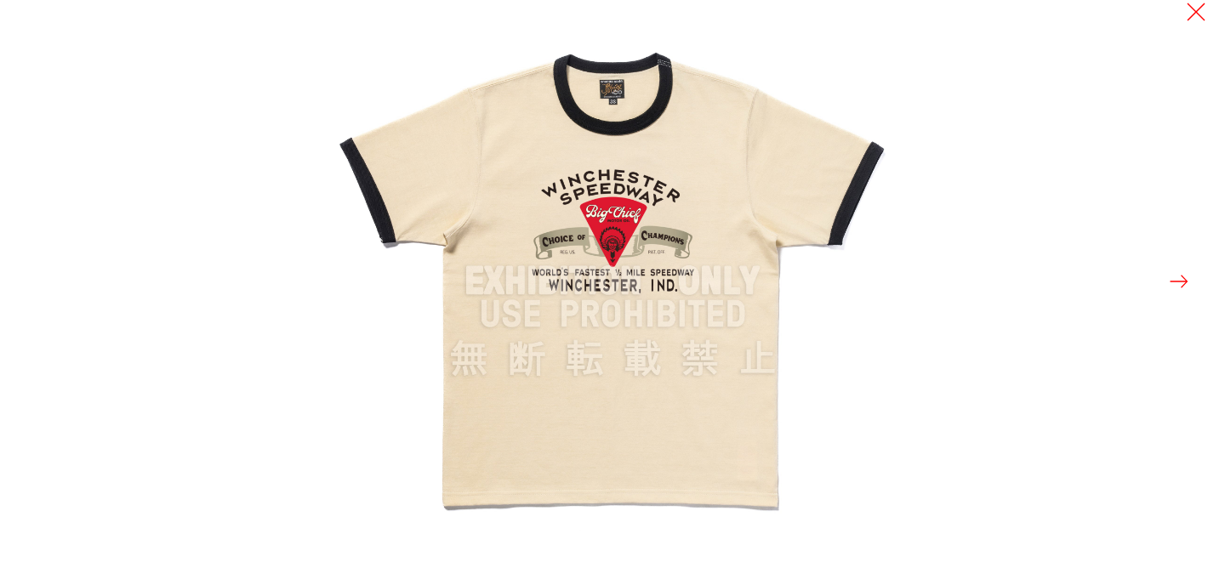
click at [1183, 279] on button at bounding box center [1179, 282] width 24 height 24
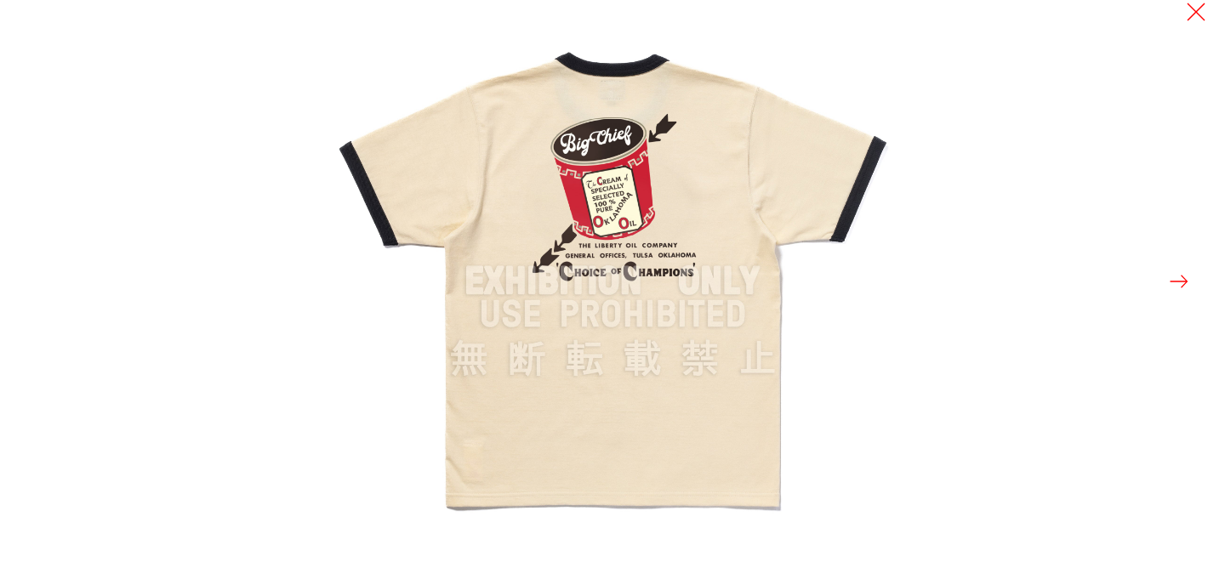
click at [1183, 279] on button at bounding box center [1179, 282] width 24 height 24
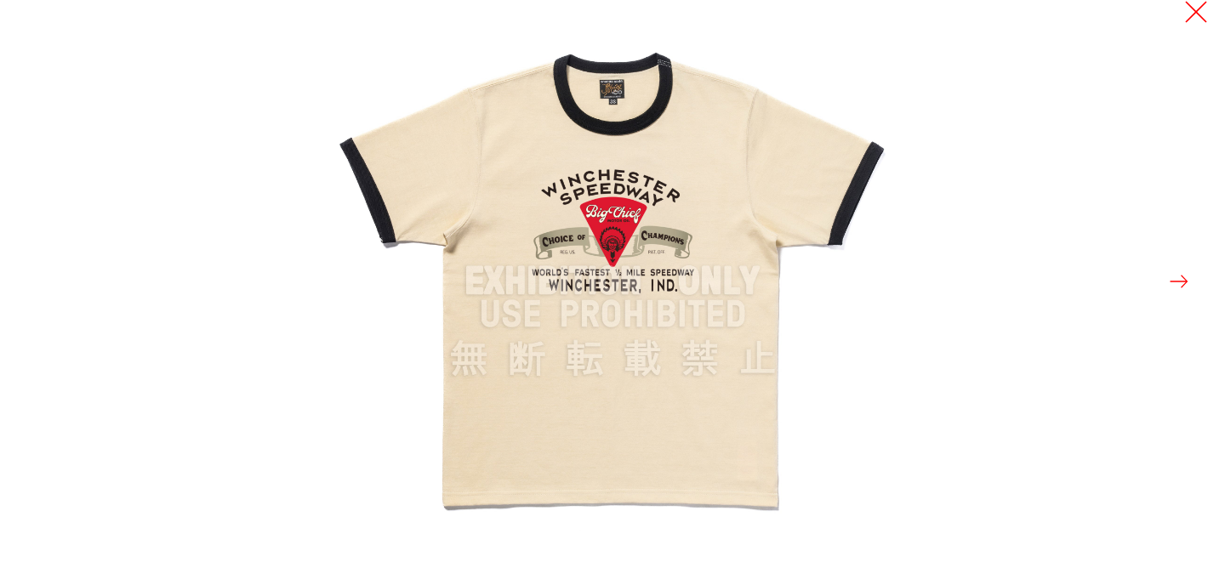
click at [1197, 8] on button at bounding box center [1196, 12] width 24 height 24
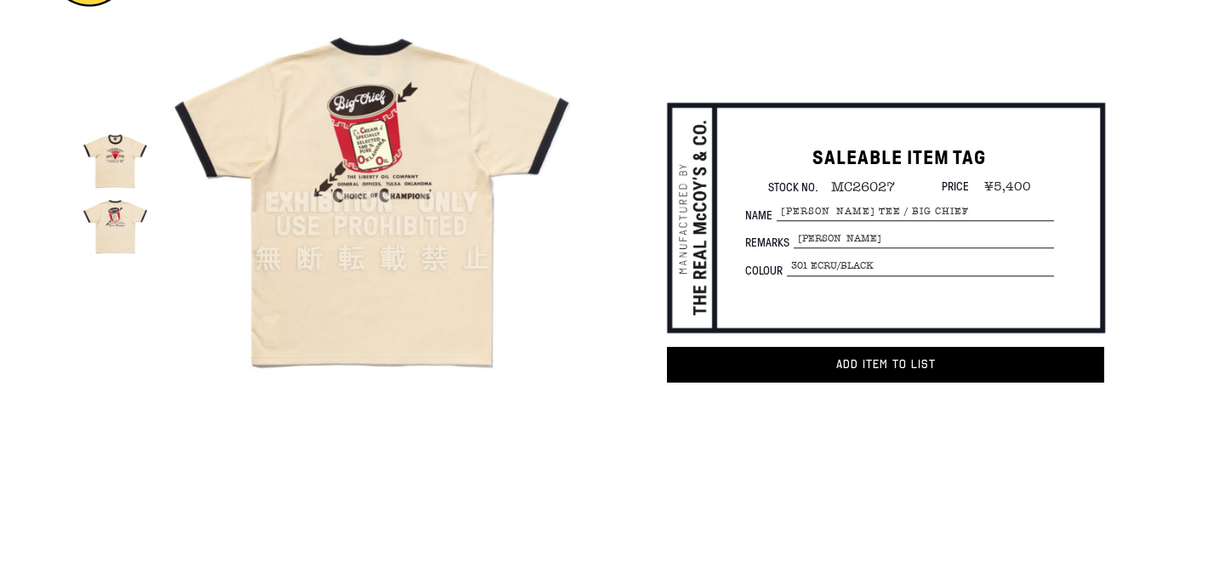
scroll to position [88, 0]
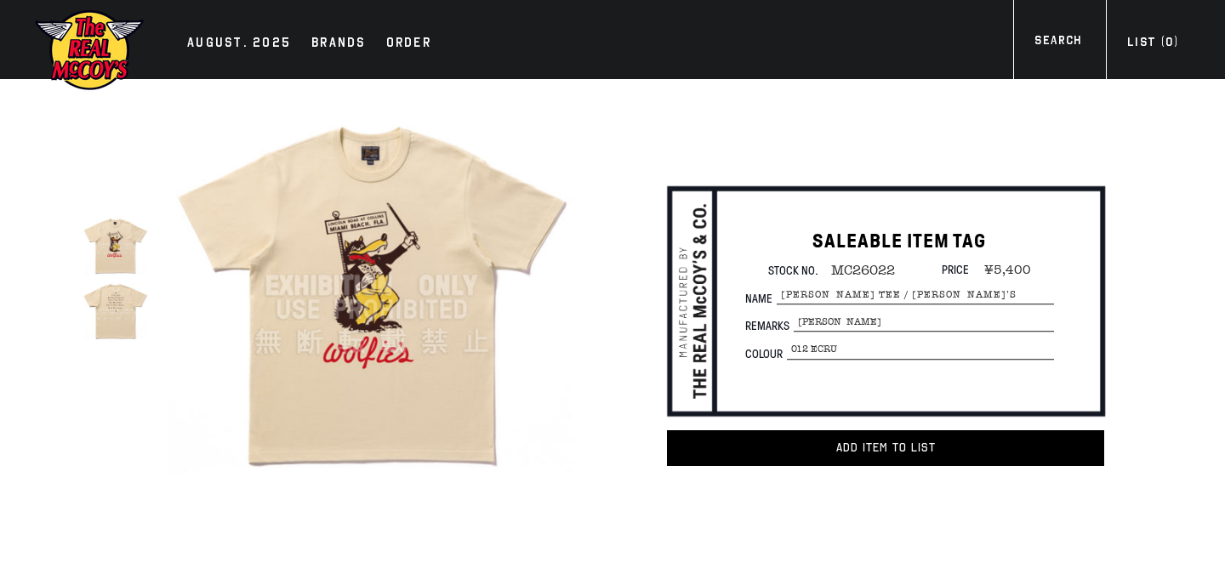
click at [342, 298] on img at bounding box center [371, 285] width 405 height 405
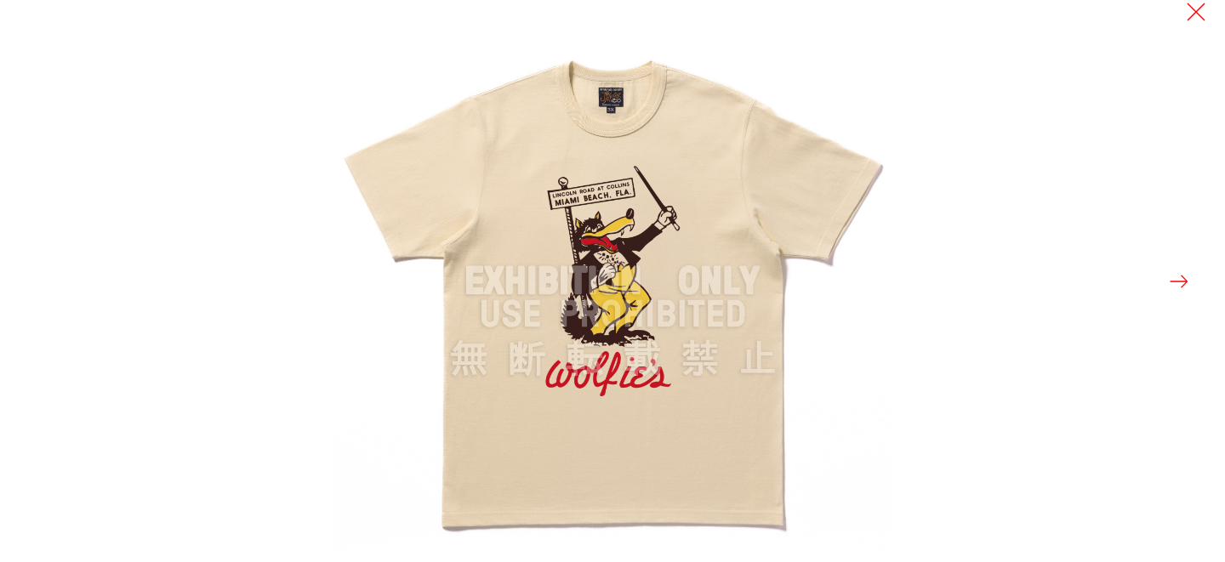
click at [1184, 281] on button at bounding box center [1179, 282] width 24 height 24
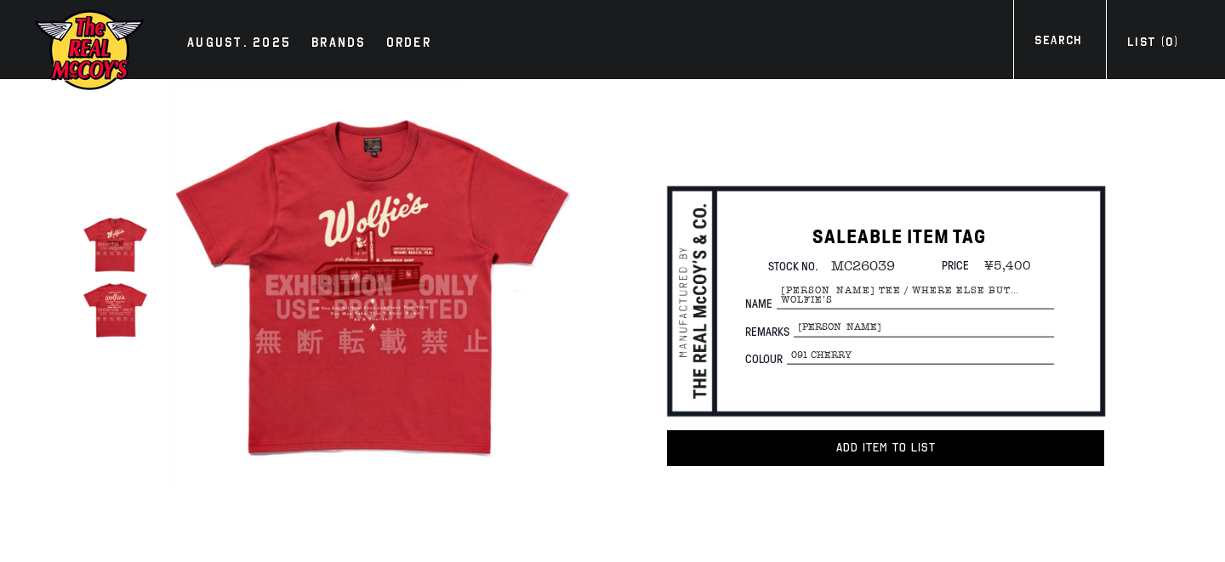
click at [394, 284] on img at bounding box center [371, 285] width 405 height 405
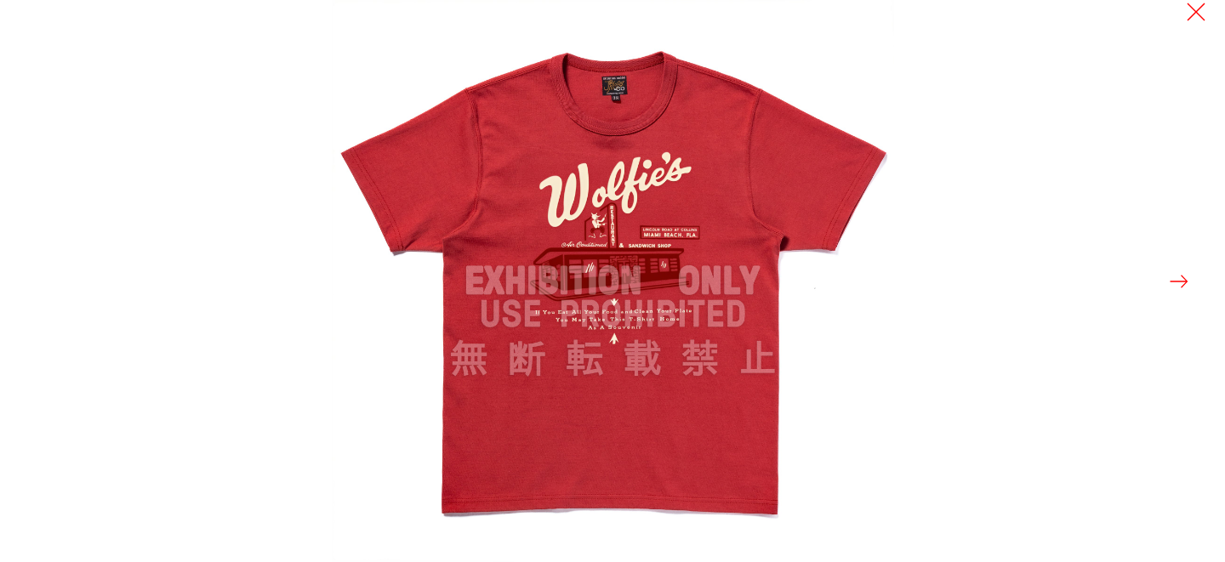
click at [1182, 280] on button at bounding box center [1179, 282] width 24 height 24
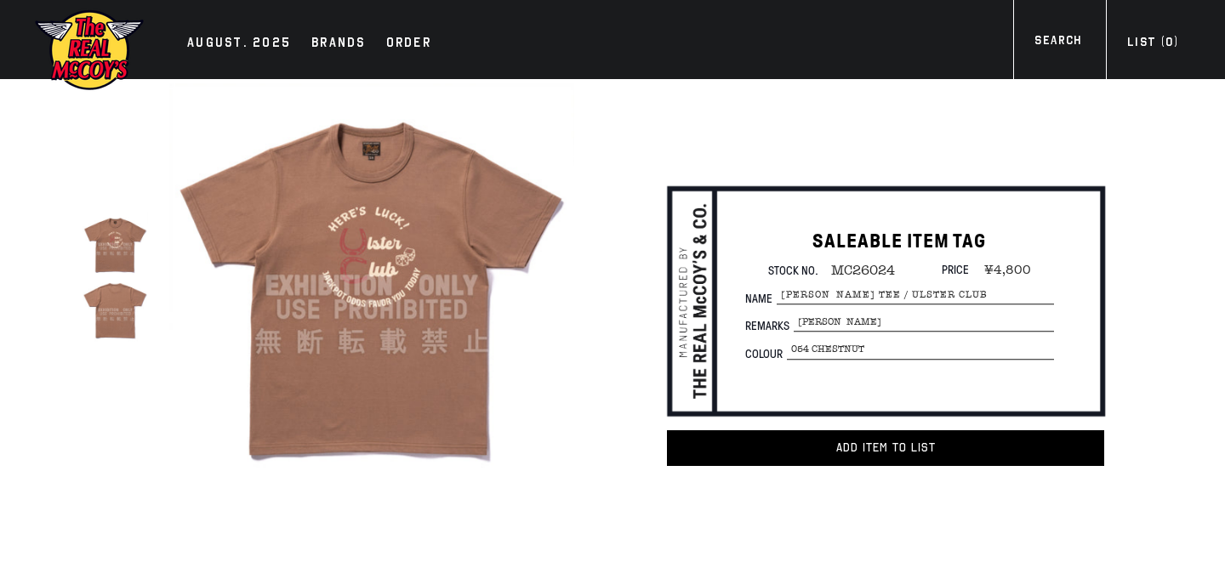
click at [120, 244] on img at bounding box center [114, 244] width 65 height 65
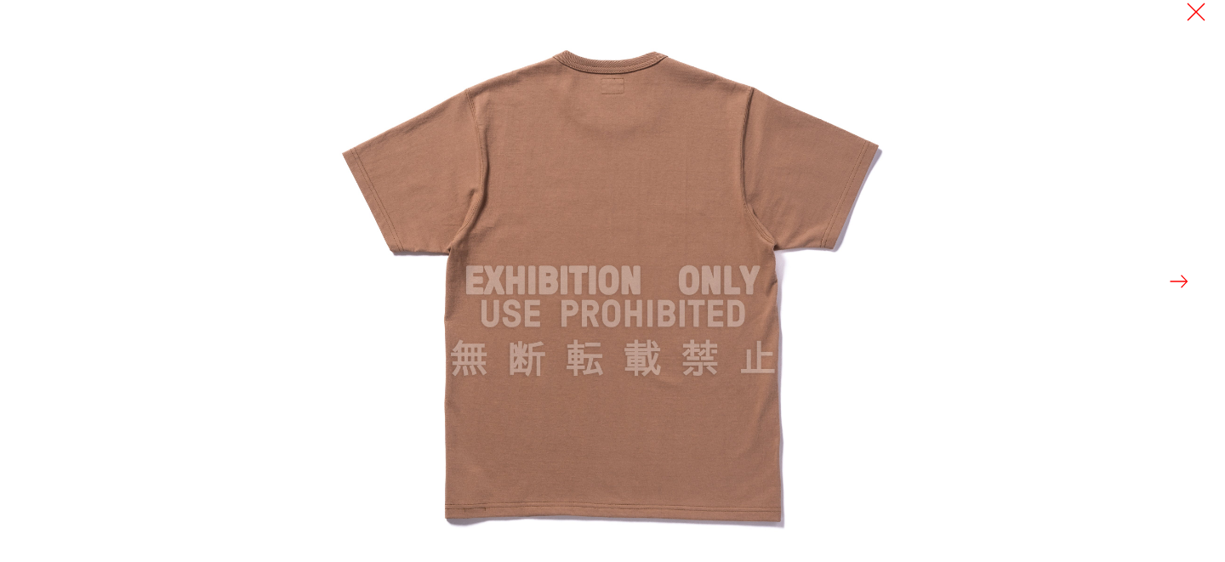
click at [1176, 281] on button at bounding box center [1179, 282] width 24 height 24
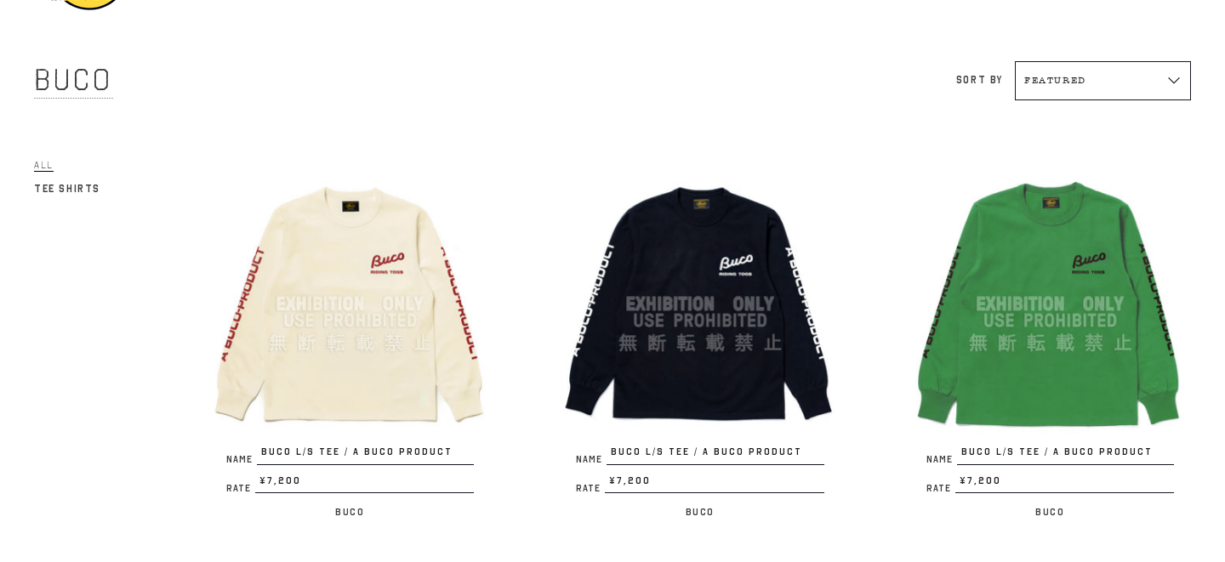
scroll to position [83, 0]
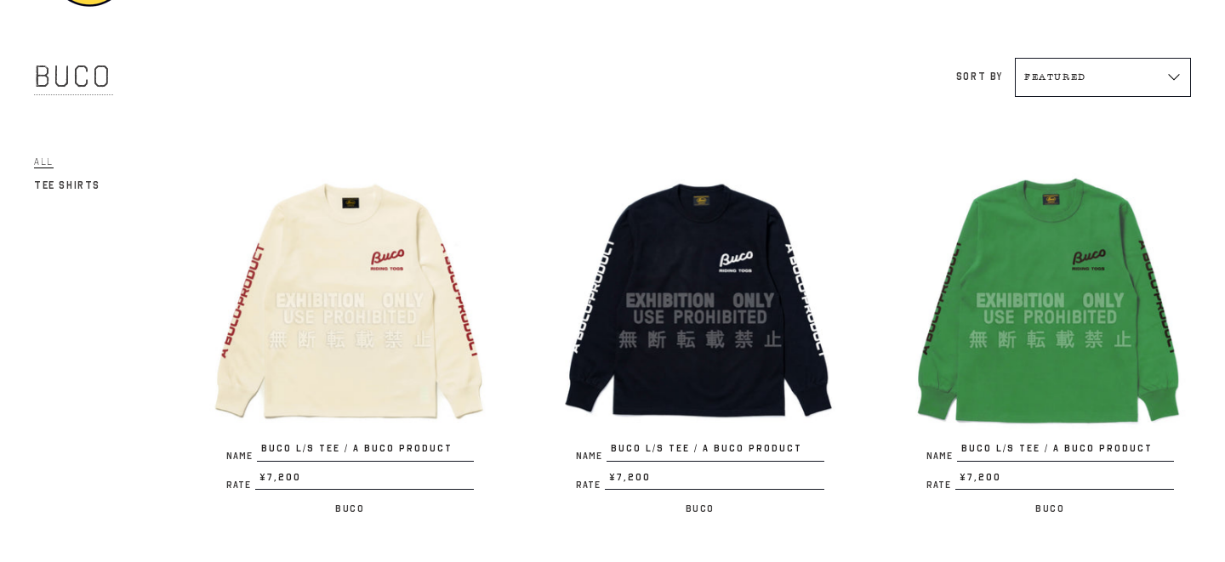
click at [396, 238] on img at bounding box center [349, 300] width 281 height 281
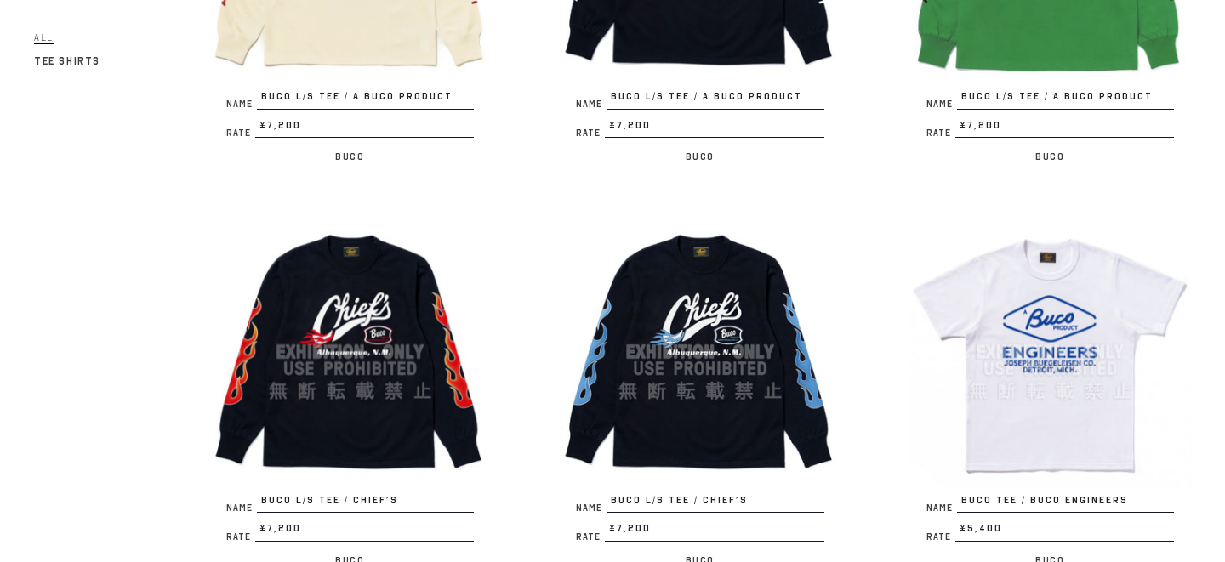
scroll to position [438, 0]
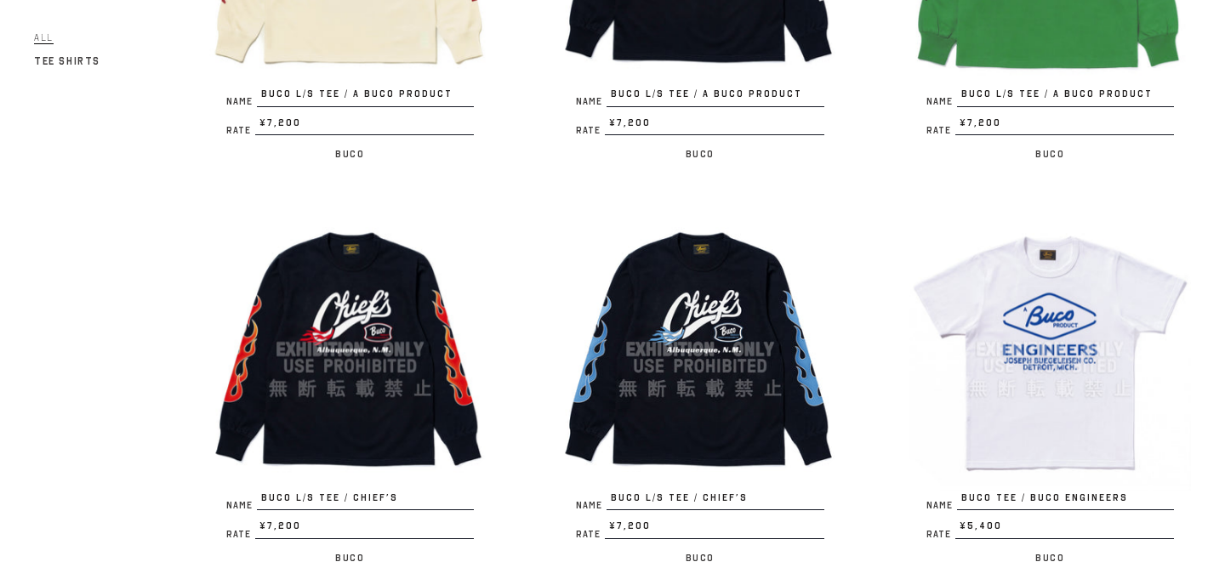
click at [381, 328] on img at bounding box center [349, 348] width 281 height 281
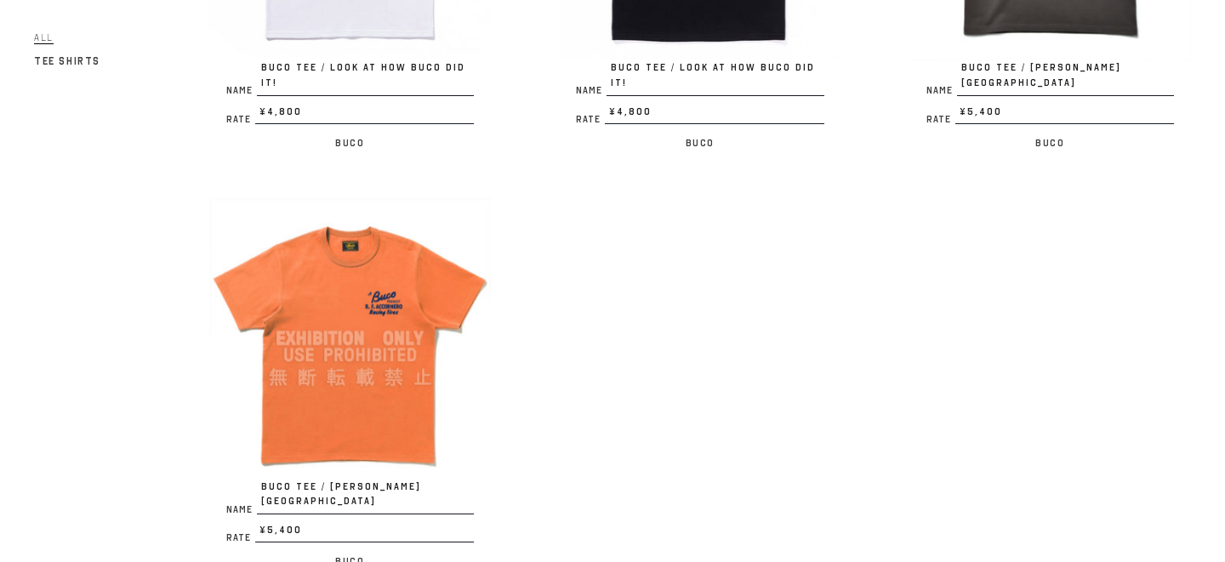
scroll to position [2083, 0]
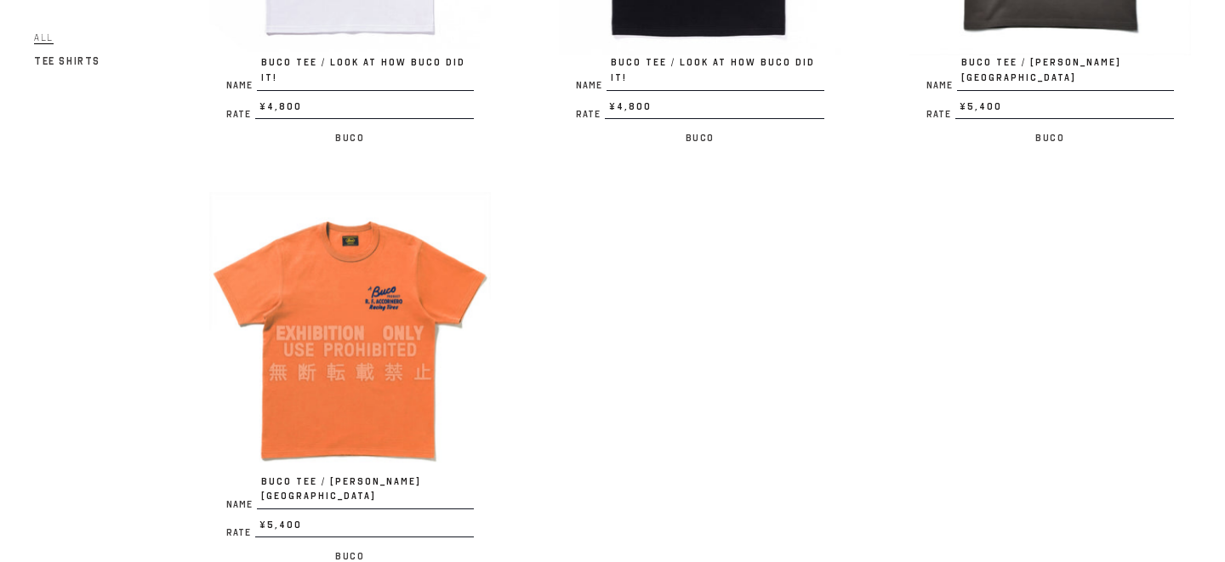
click at [367, 284] on img at bounding box center [349, 332] width 281 height 281
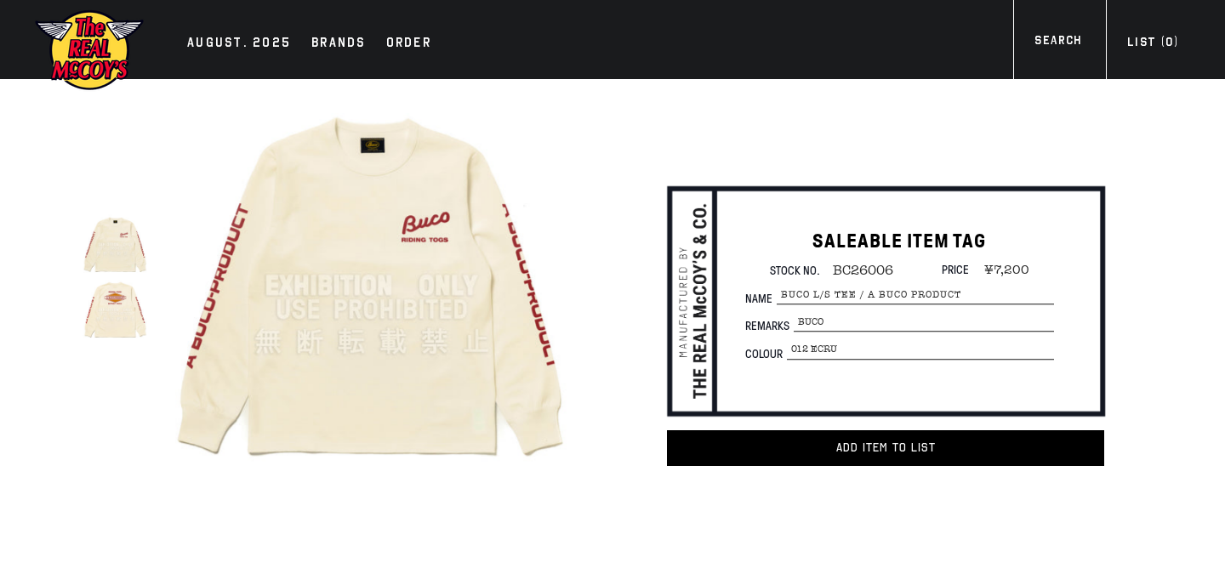
click at [120, 315] on img at bounding box center [114, 309] width 65 height 65
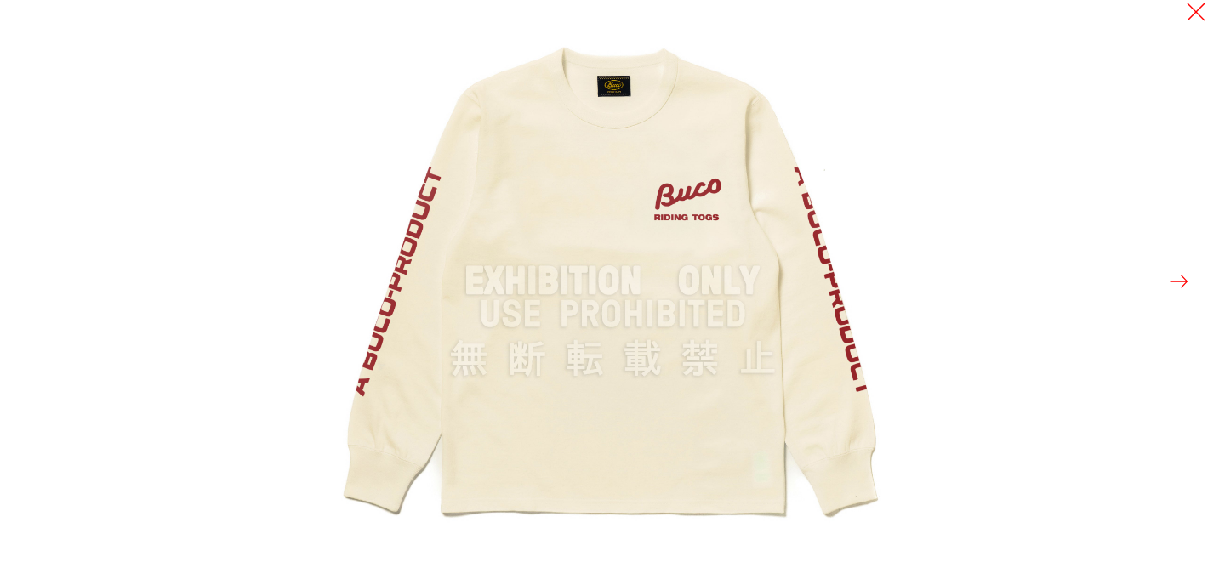
click at [1186, 284] on button at bounding box center [1179, 282] width 24 height 24
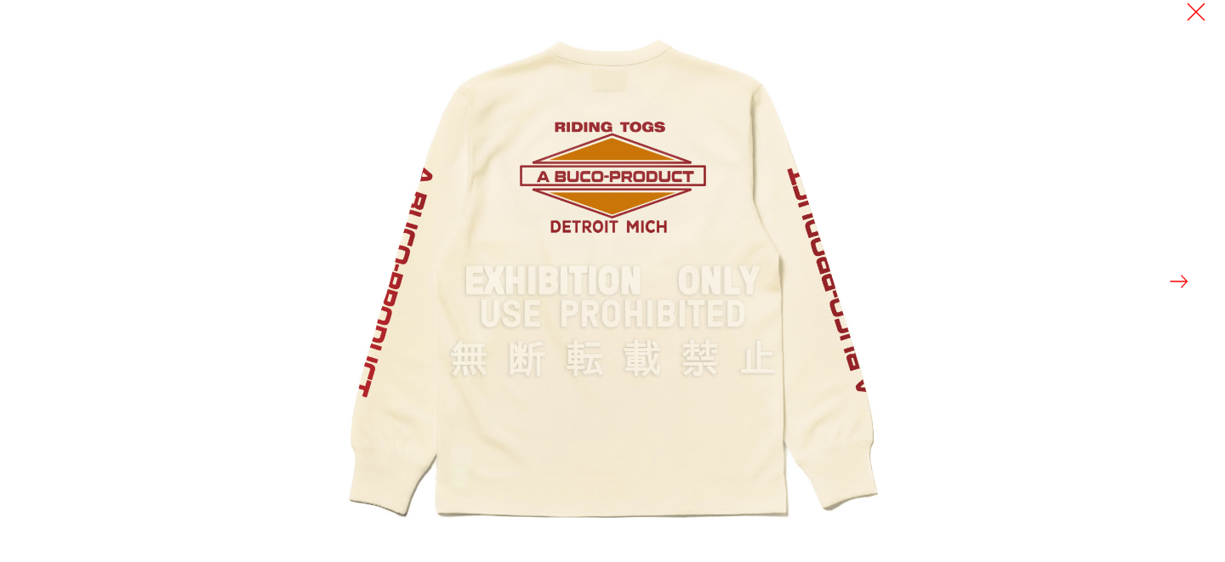
click at [1186, 284] on button at bounding box center [1179, 282] width 24 height 24
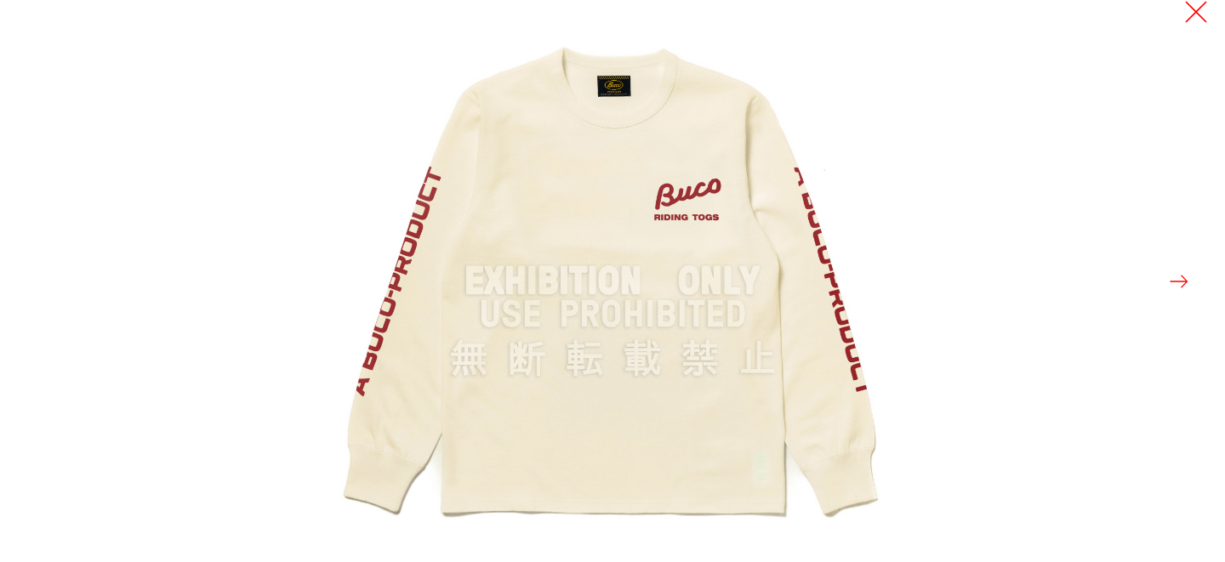
click at [1198, 14] on button at bounding box center [1196, 12] width 24 height 24
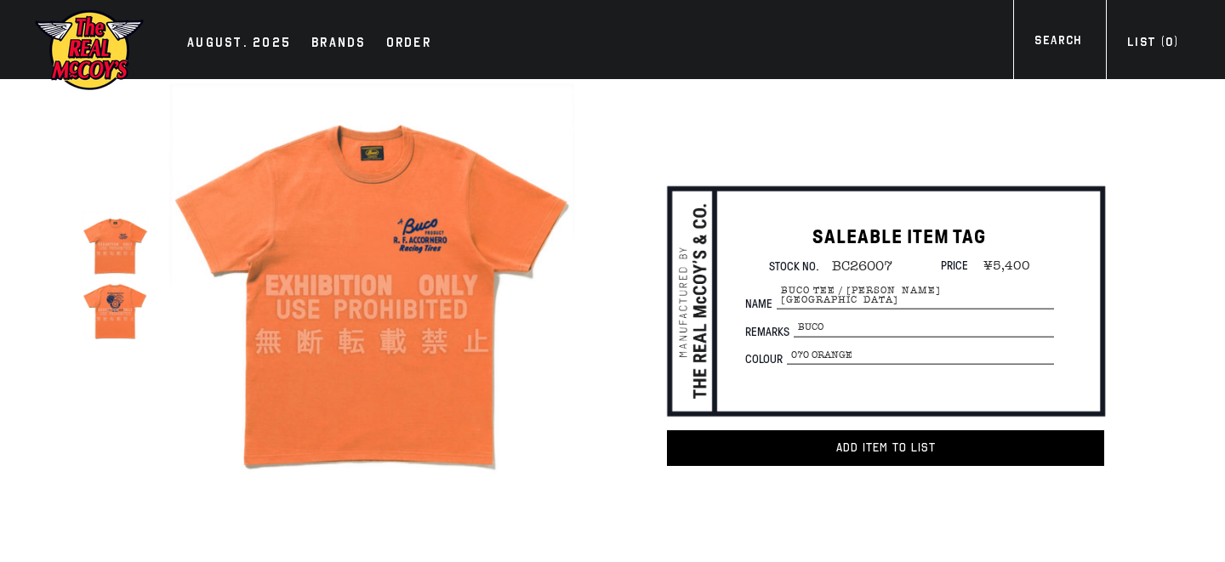
click at [139, 298] on img at bounding box center [114, 309] width 65 height 65
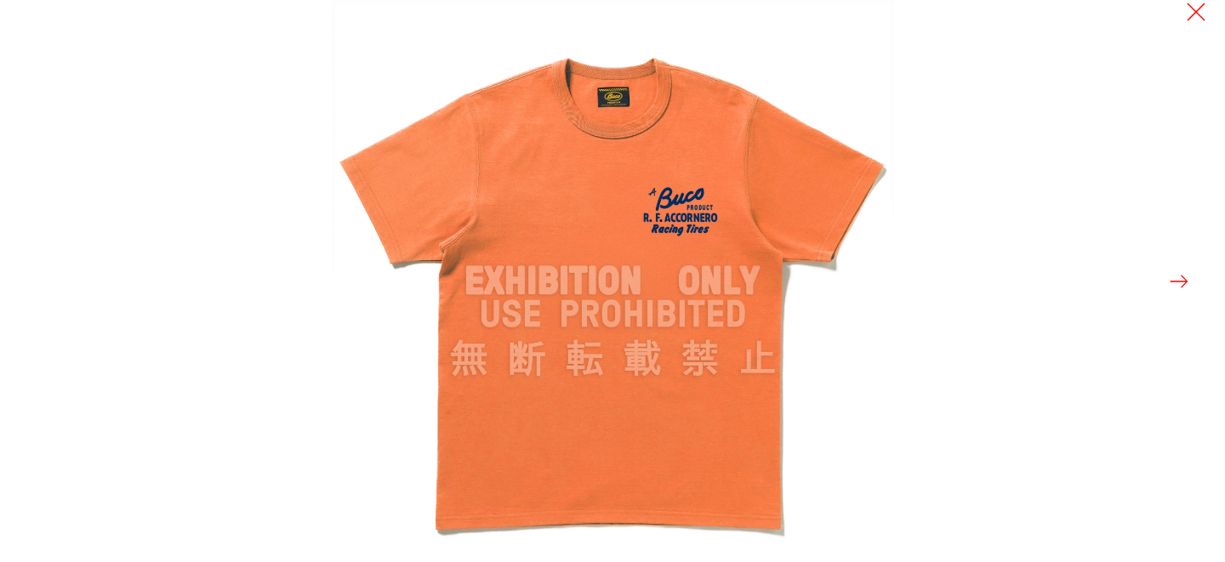
click at [1172, 286] on button at bounding box center [1179, 282] width 24 height 24
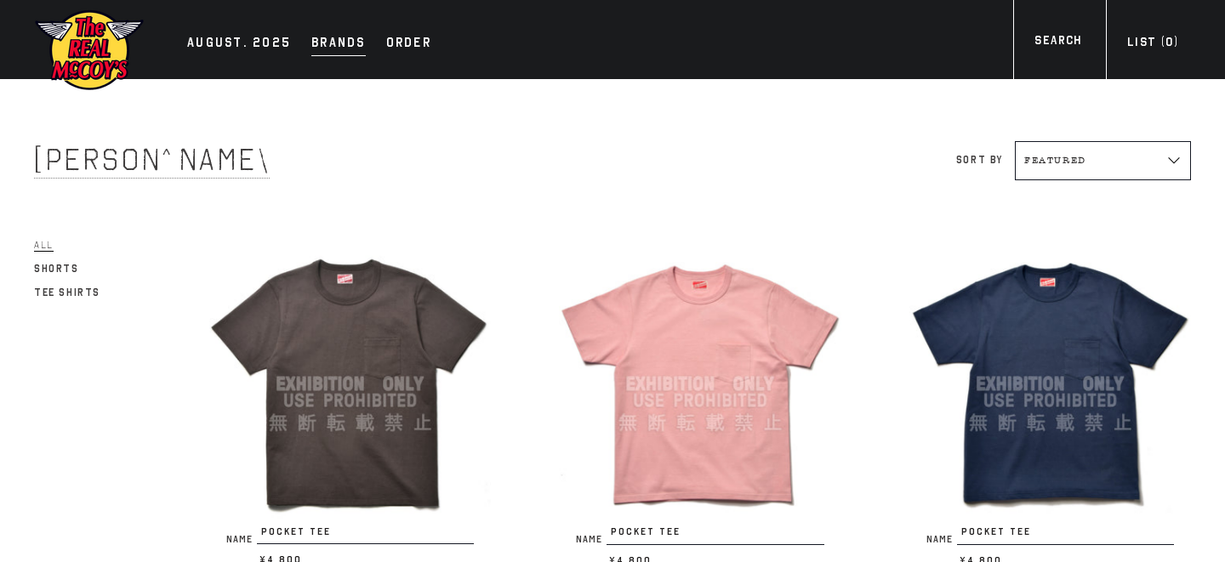
click at [335, 46] on div "Brands" at bounding box center [338, 44] width 54 height 24
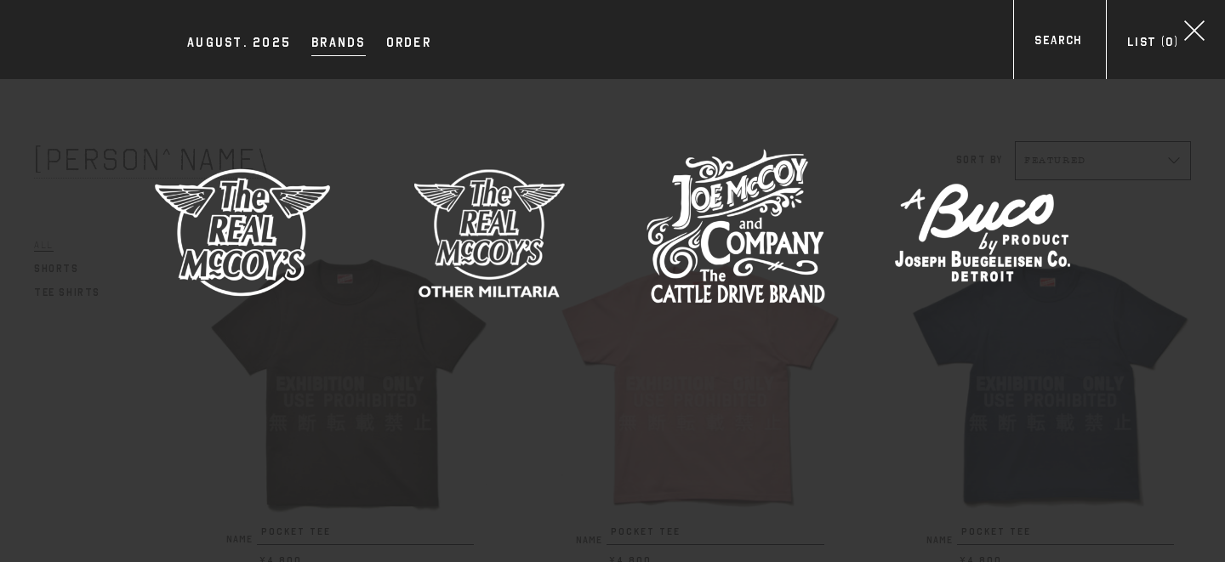
click at [484, 243] on img at bounding box center [489, 232] width 179 height 179
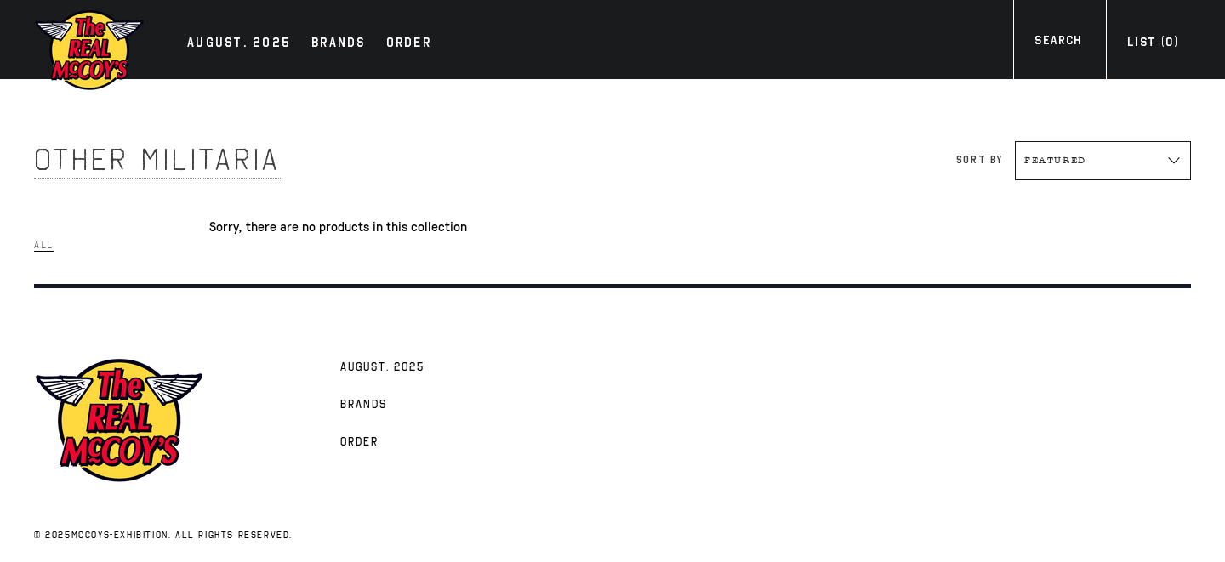
scroll to position [13, 0]
